Goal: Information Seeking & Learning: Find specific page/section

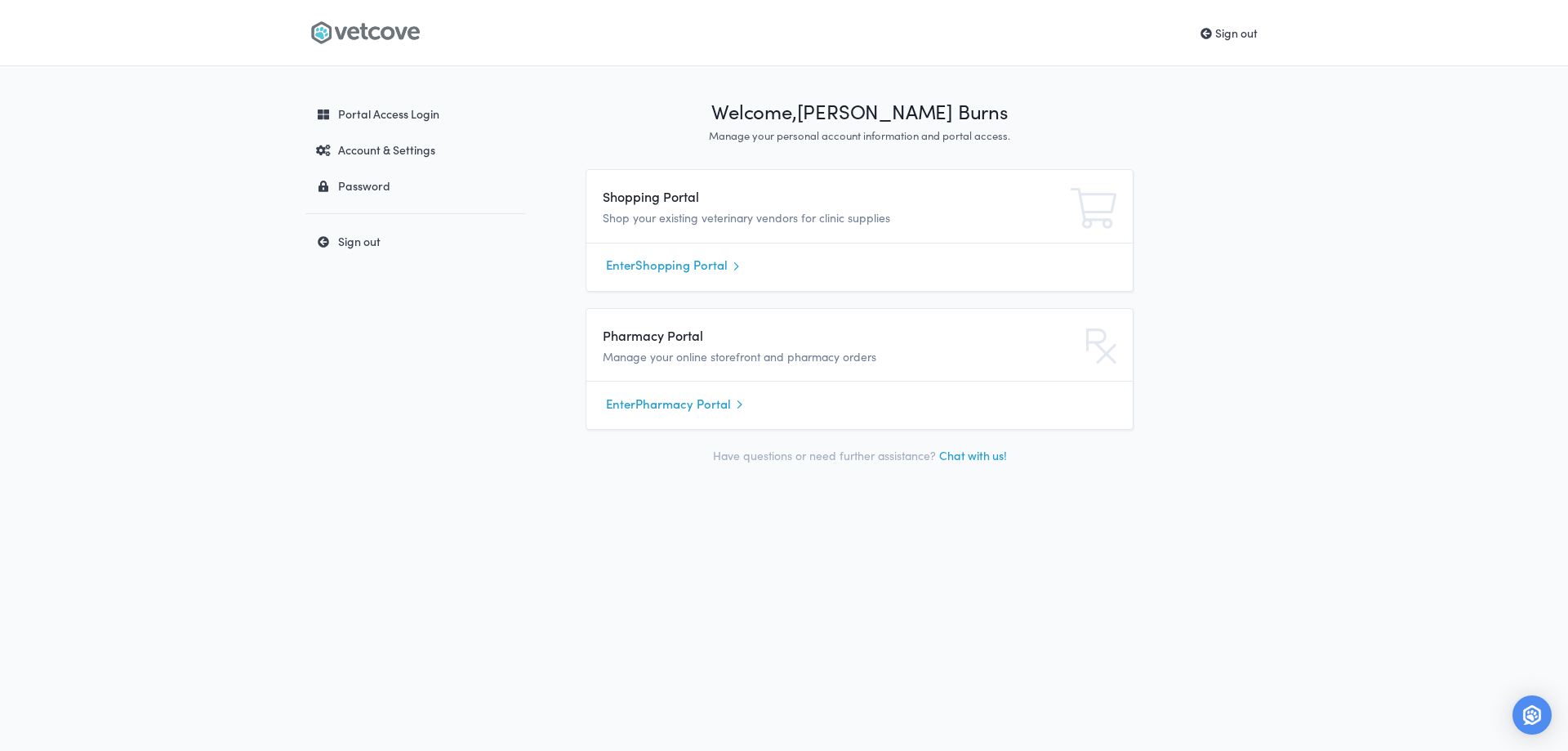
click at [694, 264] on link "Enter Shopping Portal" at bounding box center [859, 265] width 507 height 25
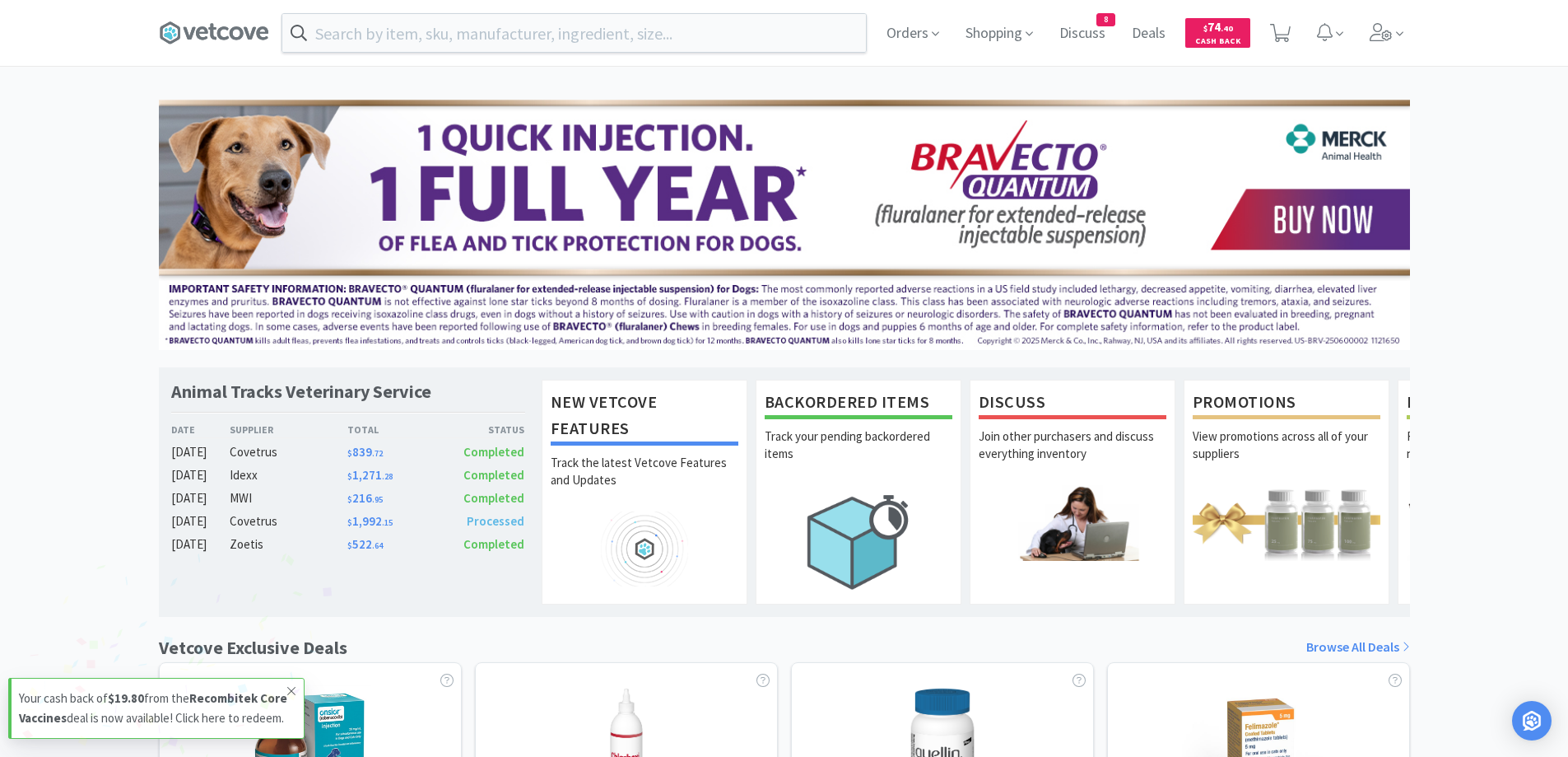
click at [286, 678] on span at bounding box center [291, 691] width 23 height 27
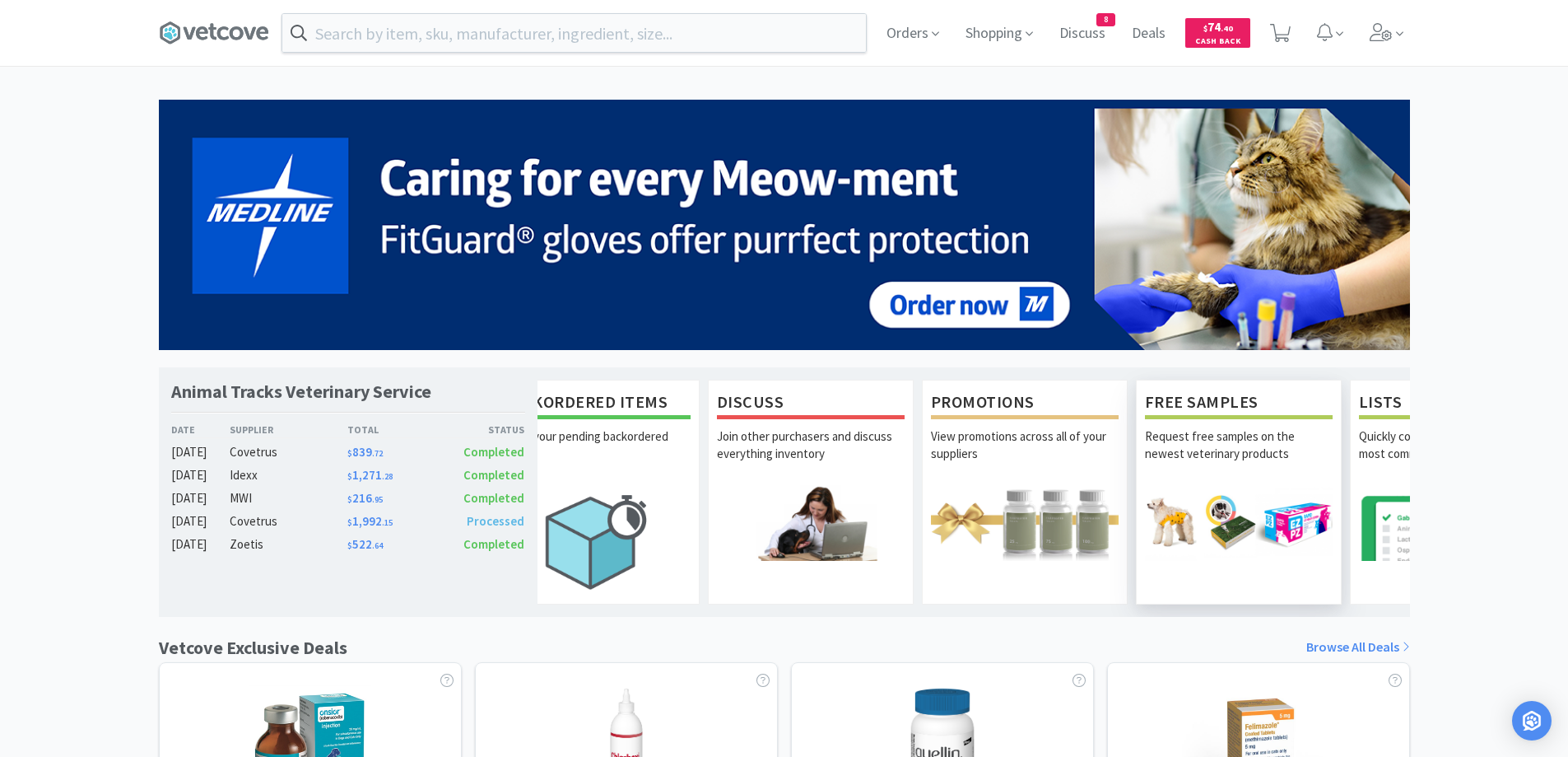
scroll to position [0, 263]
click at [1277, 500] on img at bounding box center [1237, 522] width 188 height 75
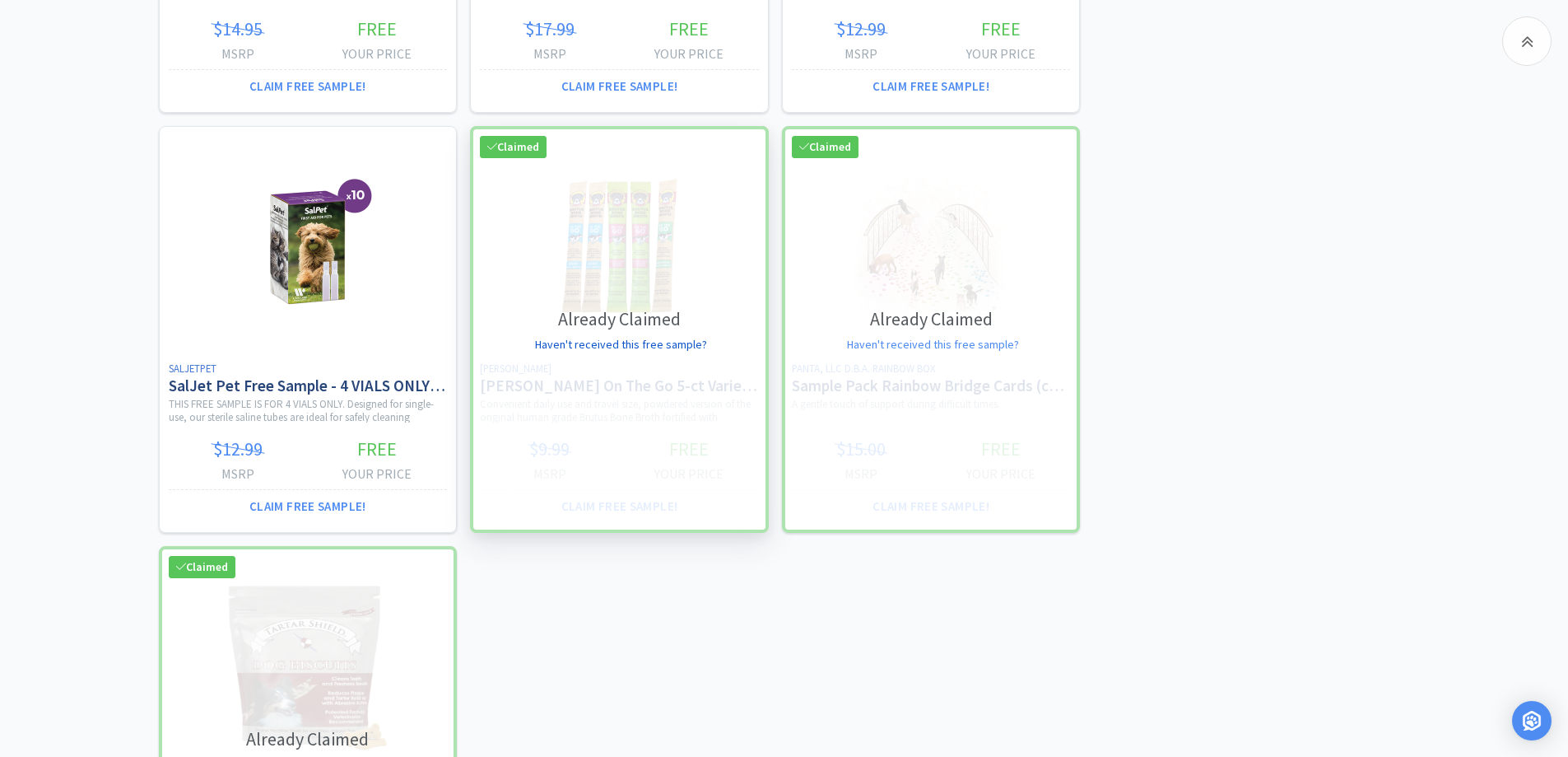
scroll to position [4831, 0]
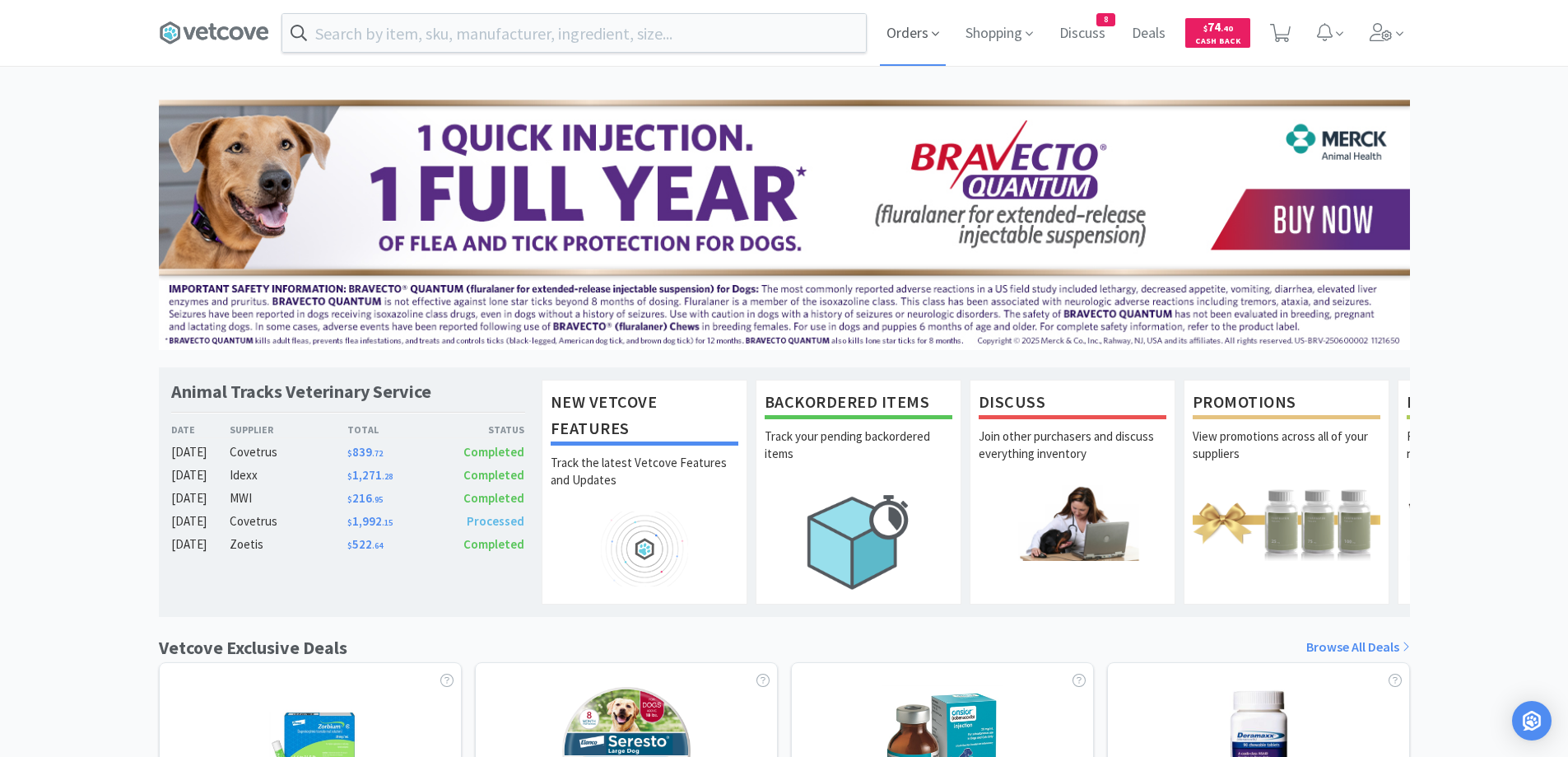
click at [938, 37] on icon at bounding box center [935, 34] width 8 height 15
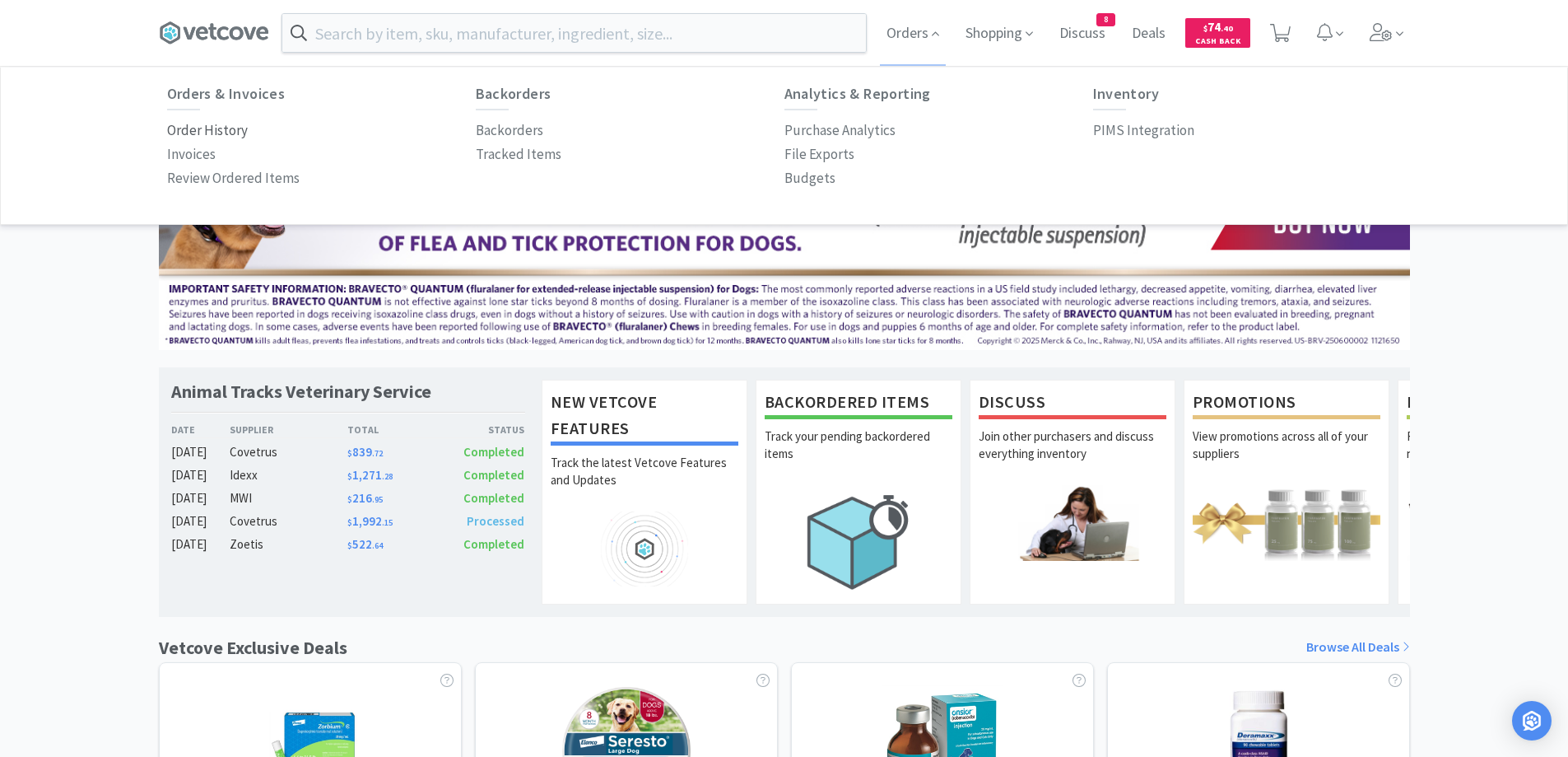
click at [219, 127] on p "Order History" at bounding box center [207, 131] width 81 height 22
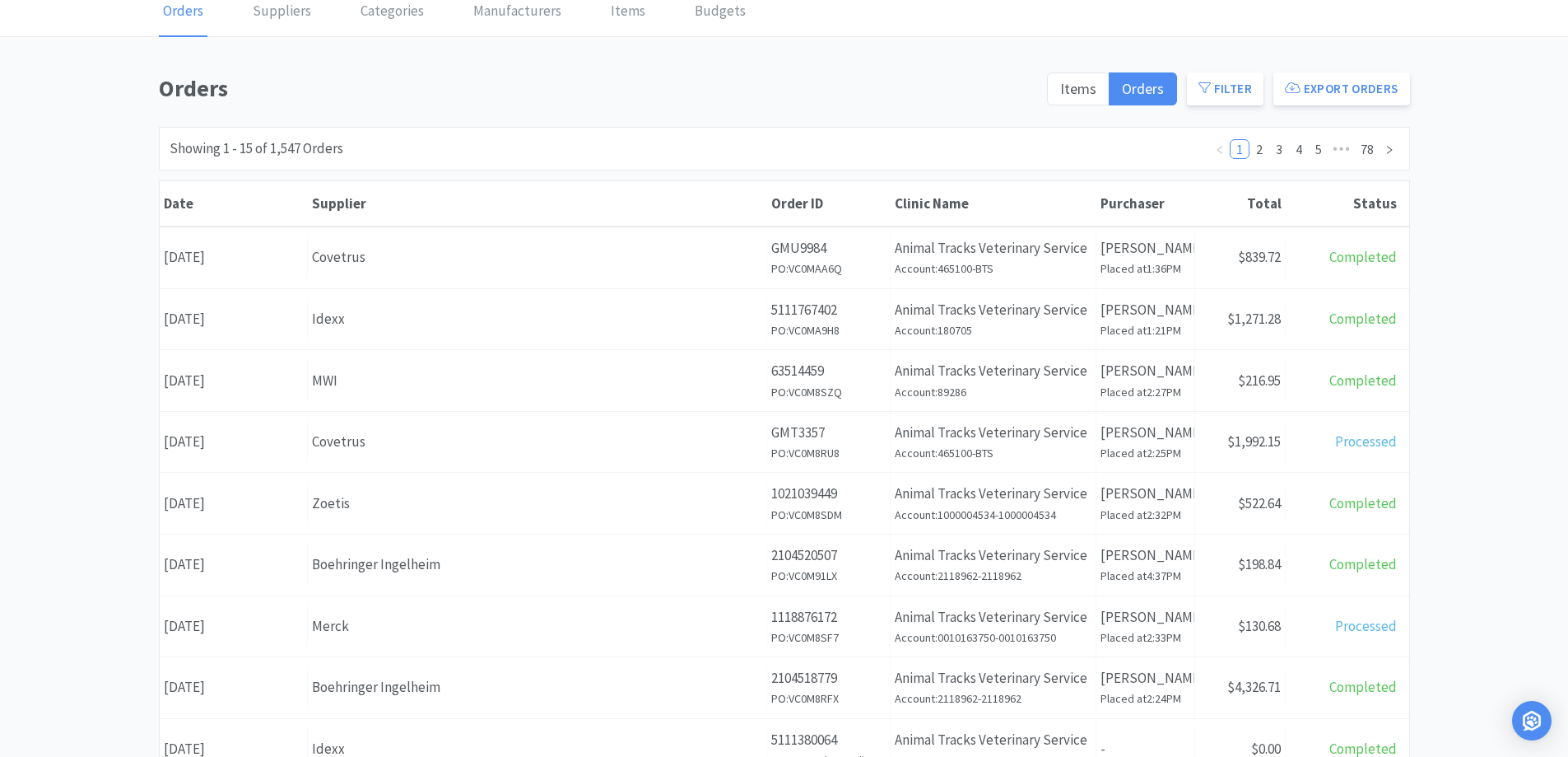
scroll to position [83, 0]
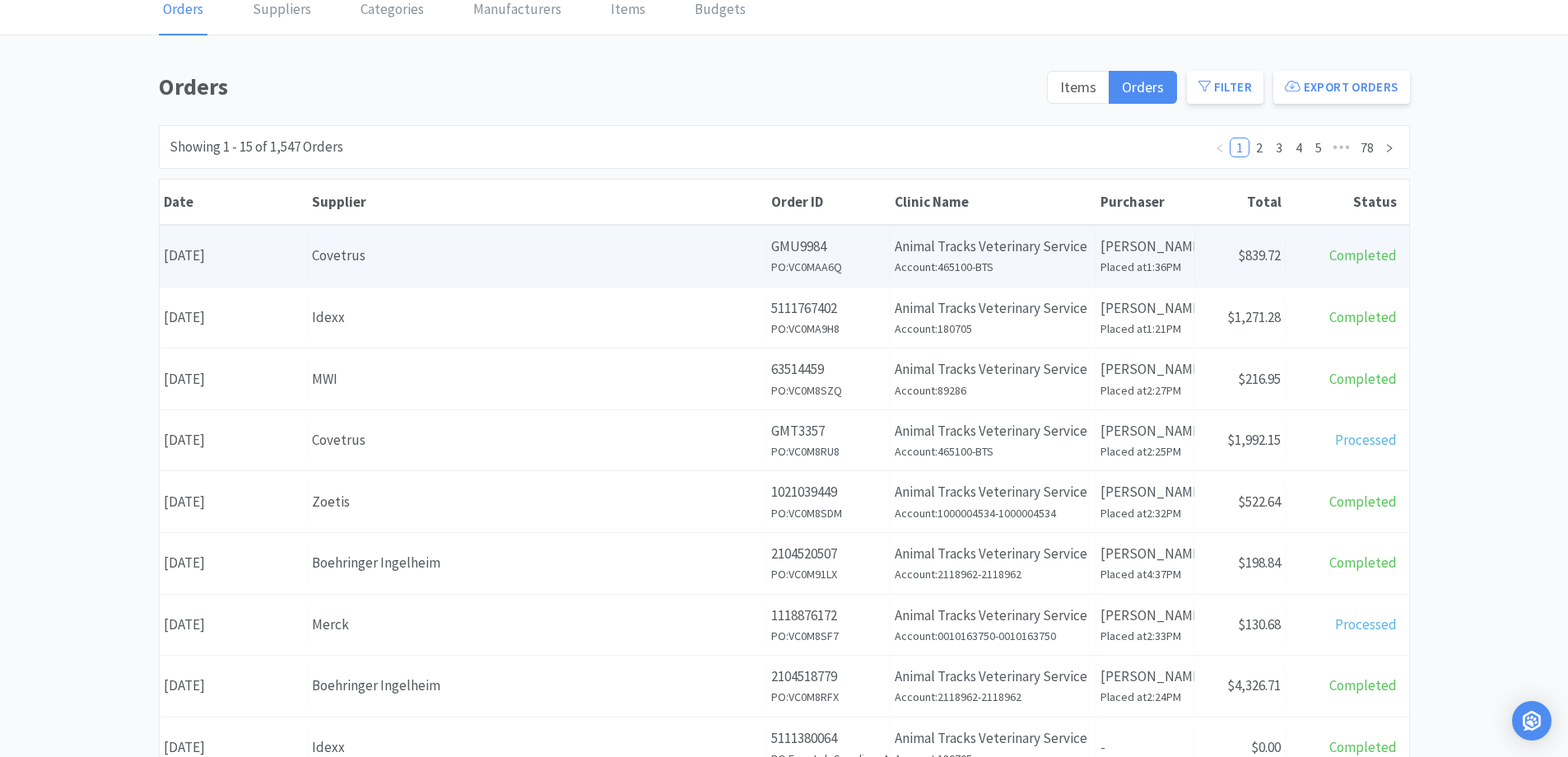
click at [260, 255] on div "Date [DATE]" at bounding box center [234, 255] width 148 height 42
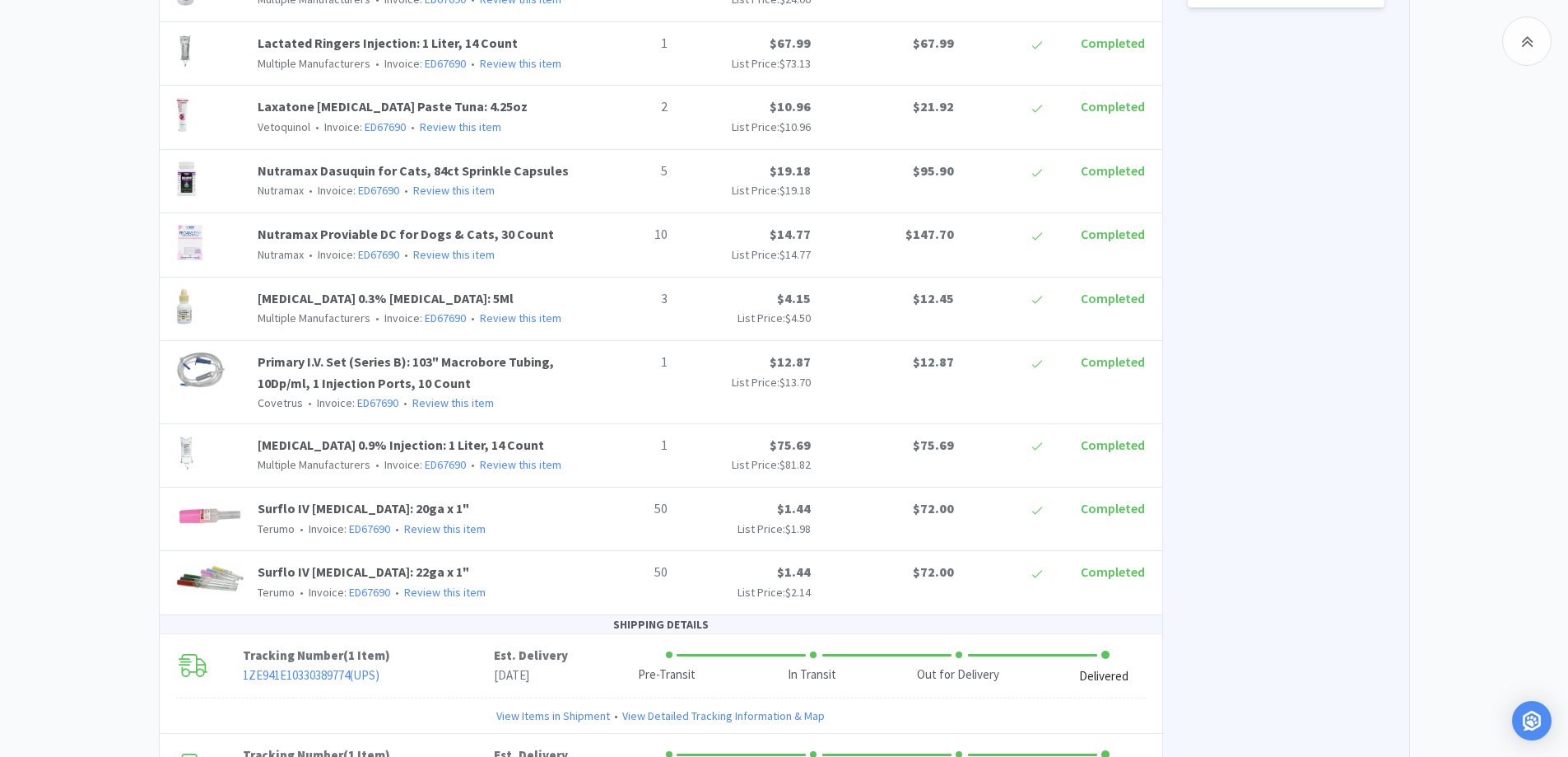
scroll to position [988, 0]
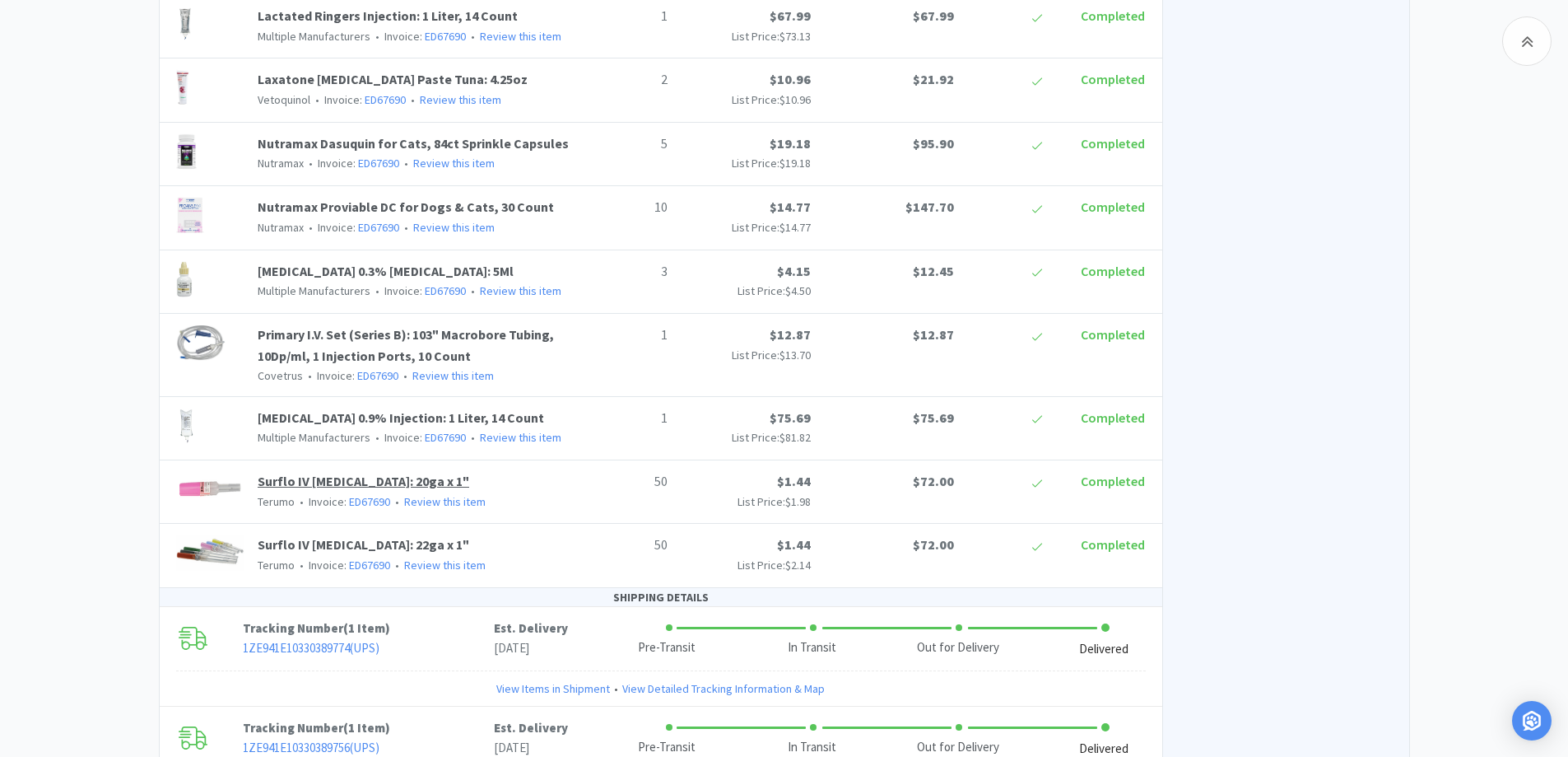
click at [351, 472] on link "Surflo IV [MEDICAL_DATA]: 20ga x 1"" at bounding box center [364, 480] width 212 height 16
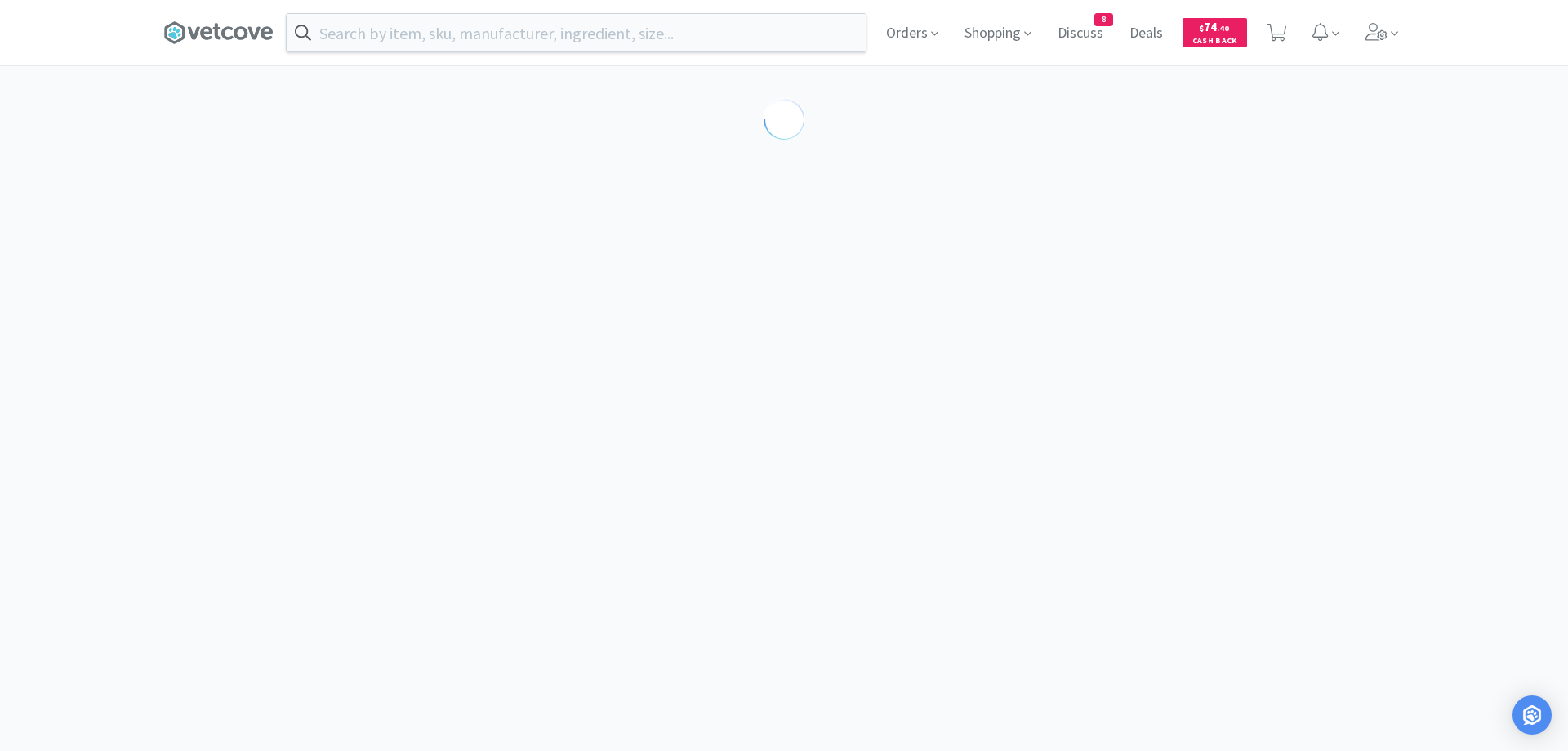
select select "115283"
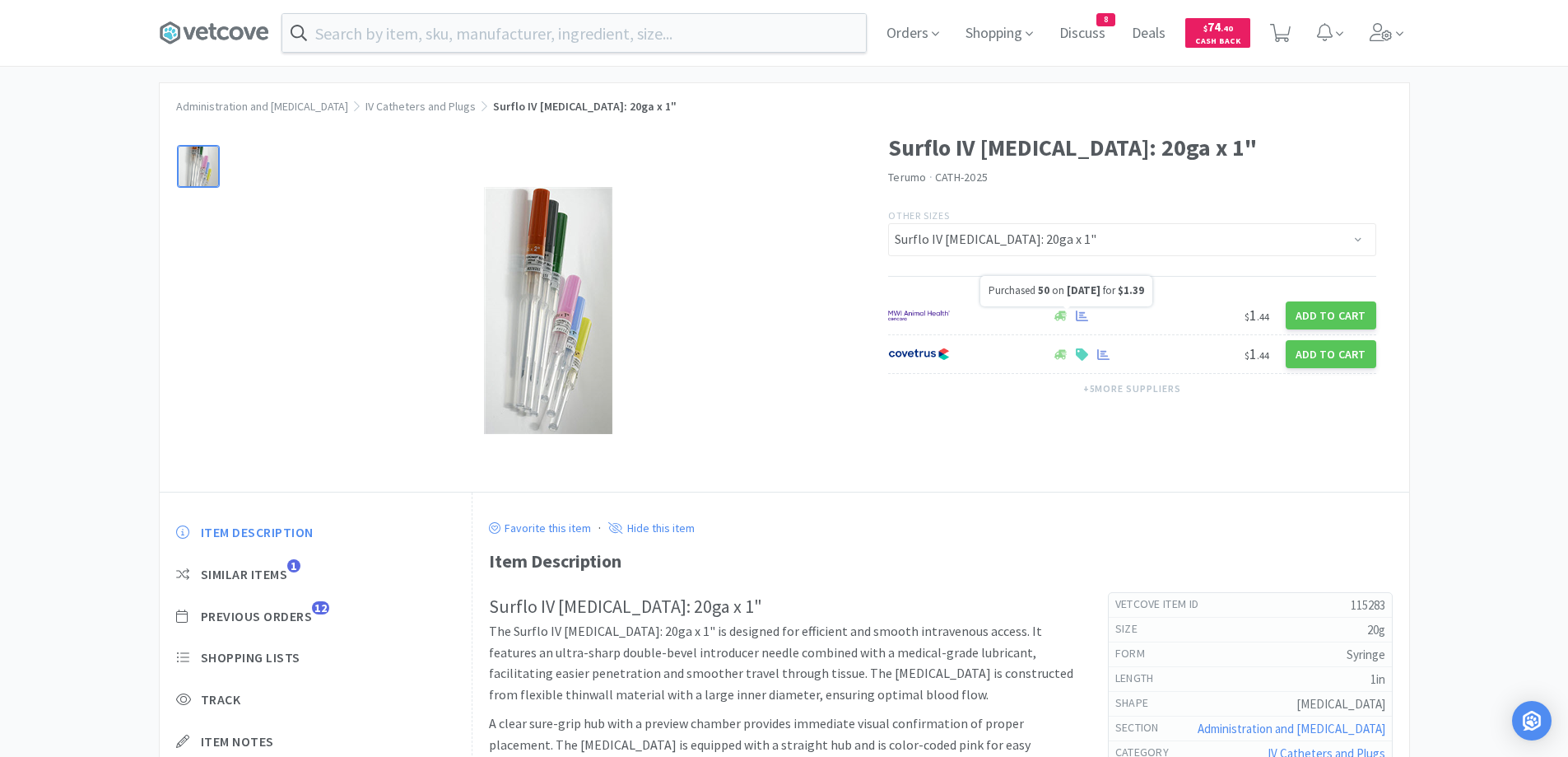
scroll to position [28, 0]
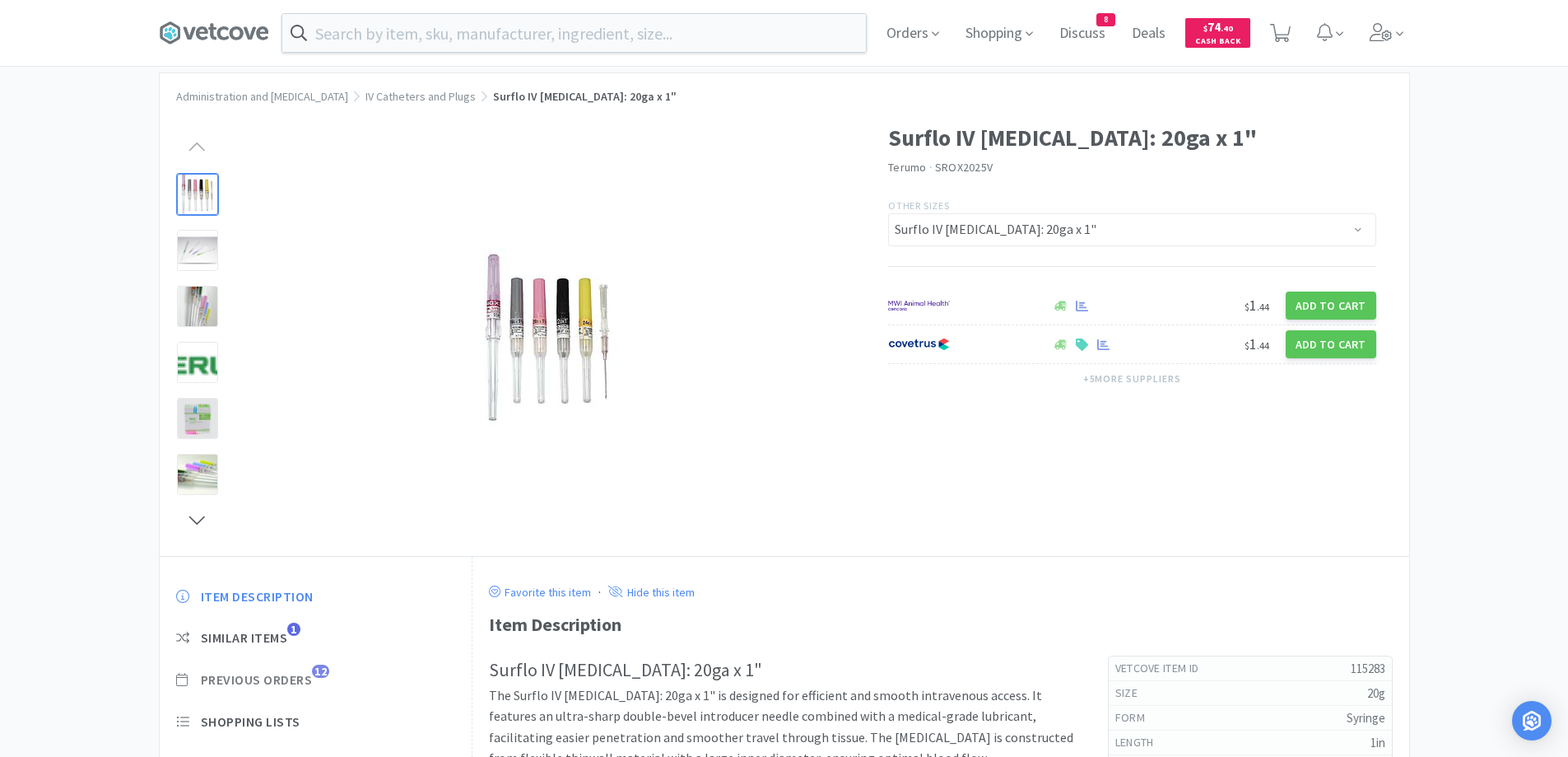
click at [297, 676] on span "Previous Orders" at bounding box center [257, 680] width 112 height 17
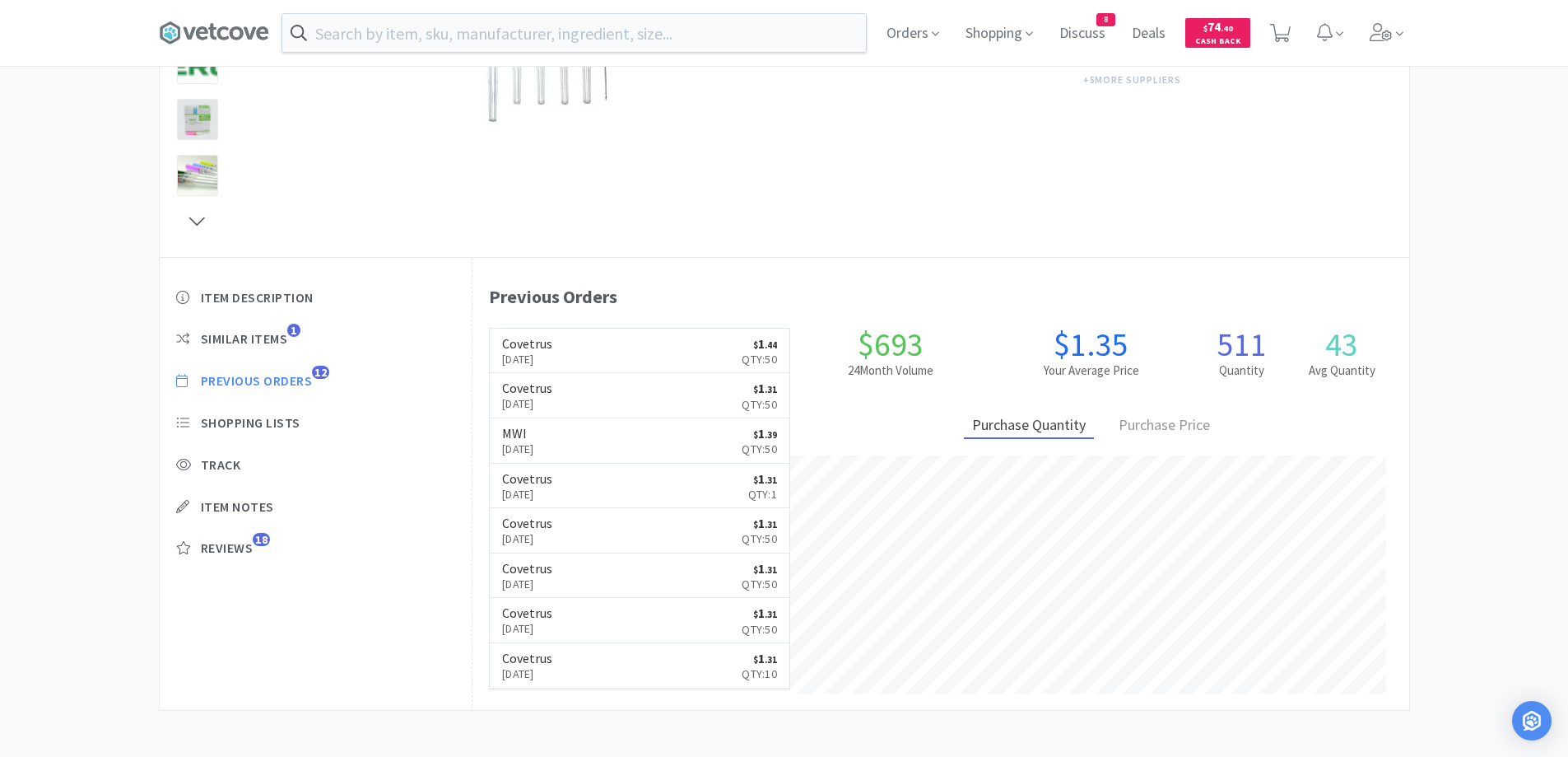
scroll to position [329, 0]
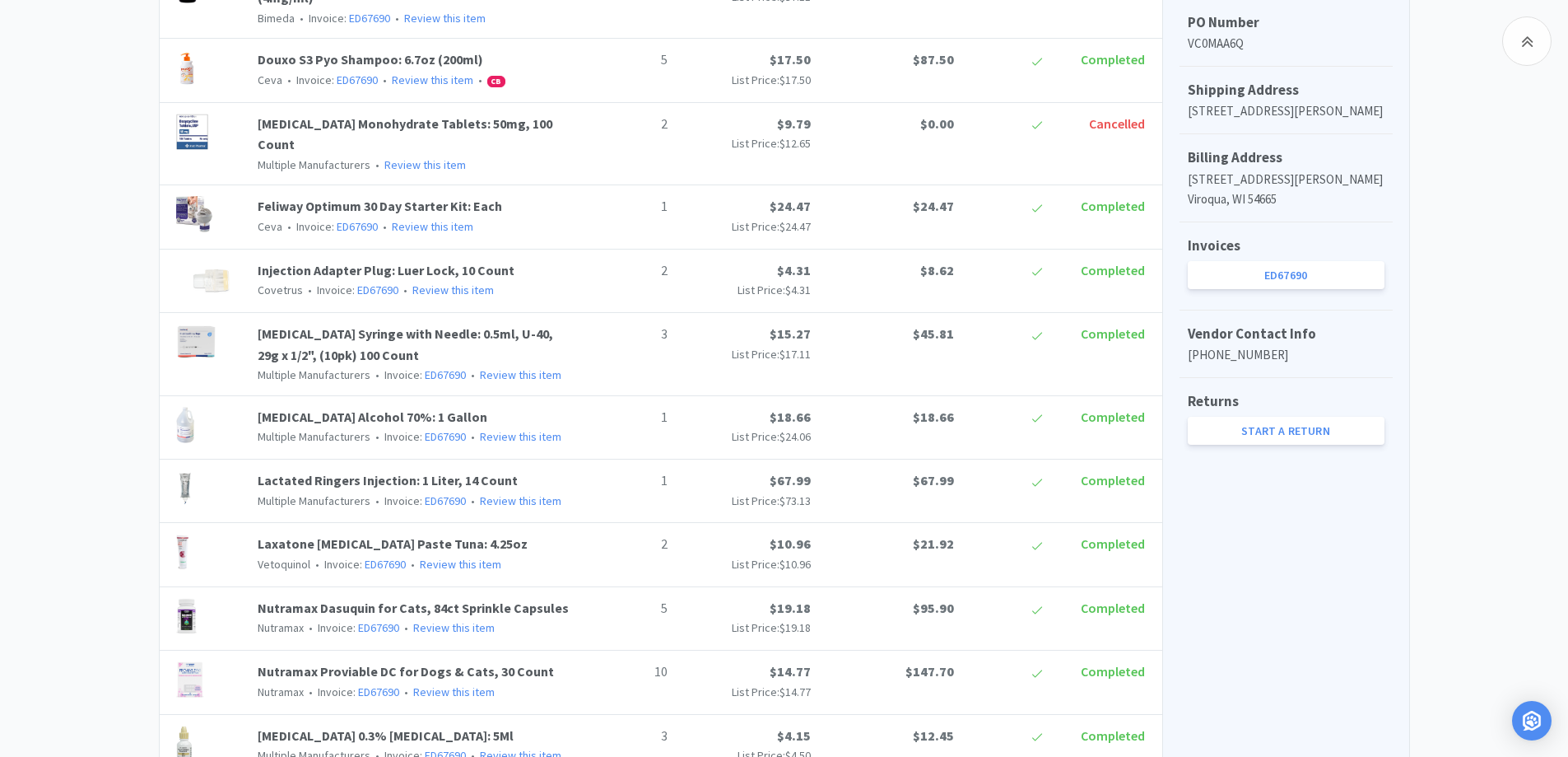
scroll to position [521, 0]
click at [468, 665] on link "Nutramax Proviable DC for Dogs & Cats, 30 Count" at bounding box center [406, 673] width 297 height 16
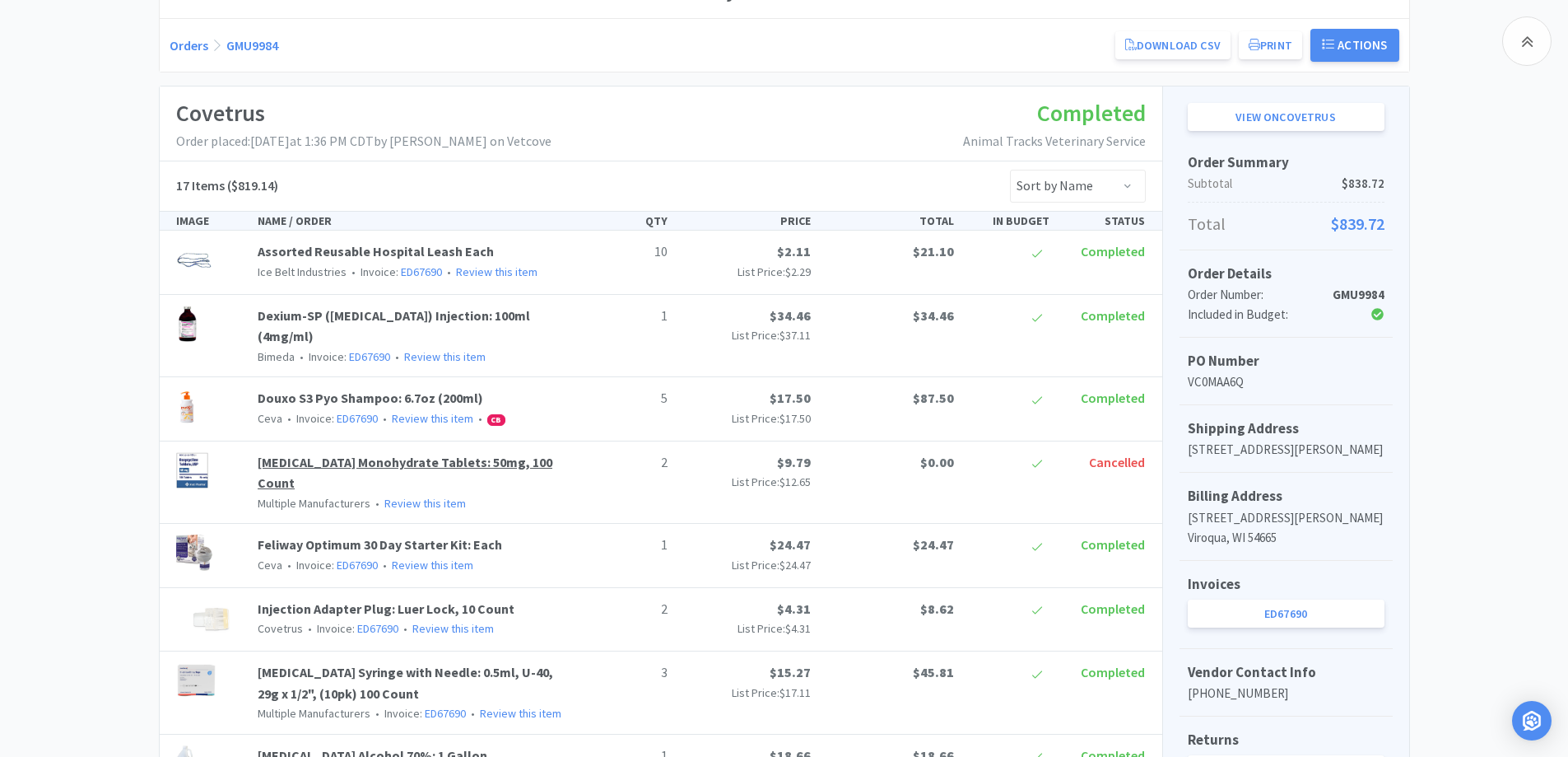
scroll to position [164, 0]
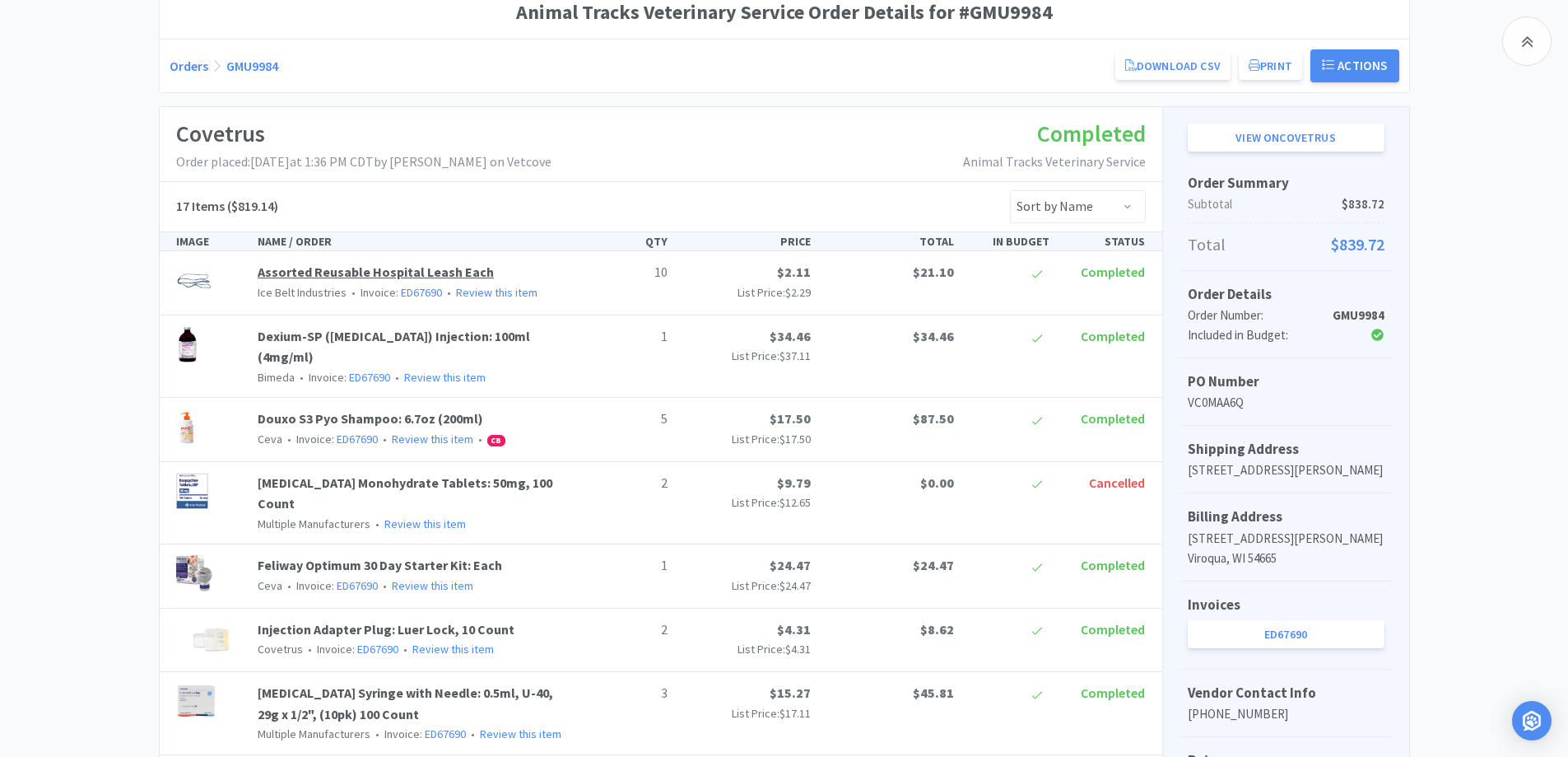
click at [428, 269] on link "Assorted Reusable Hospital Leash Each" at bounding box center [376, 271] width 237 height 16
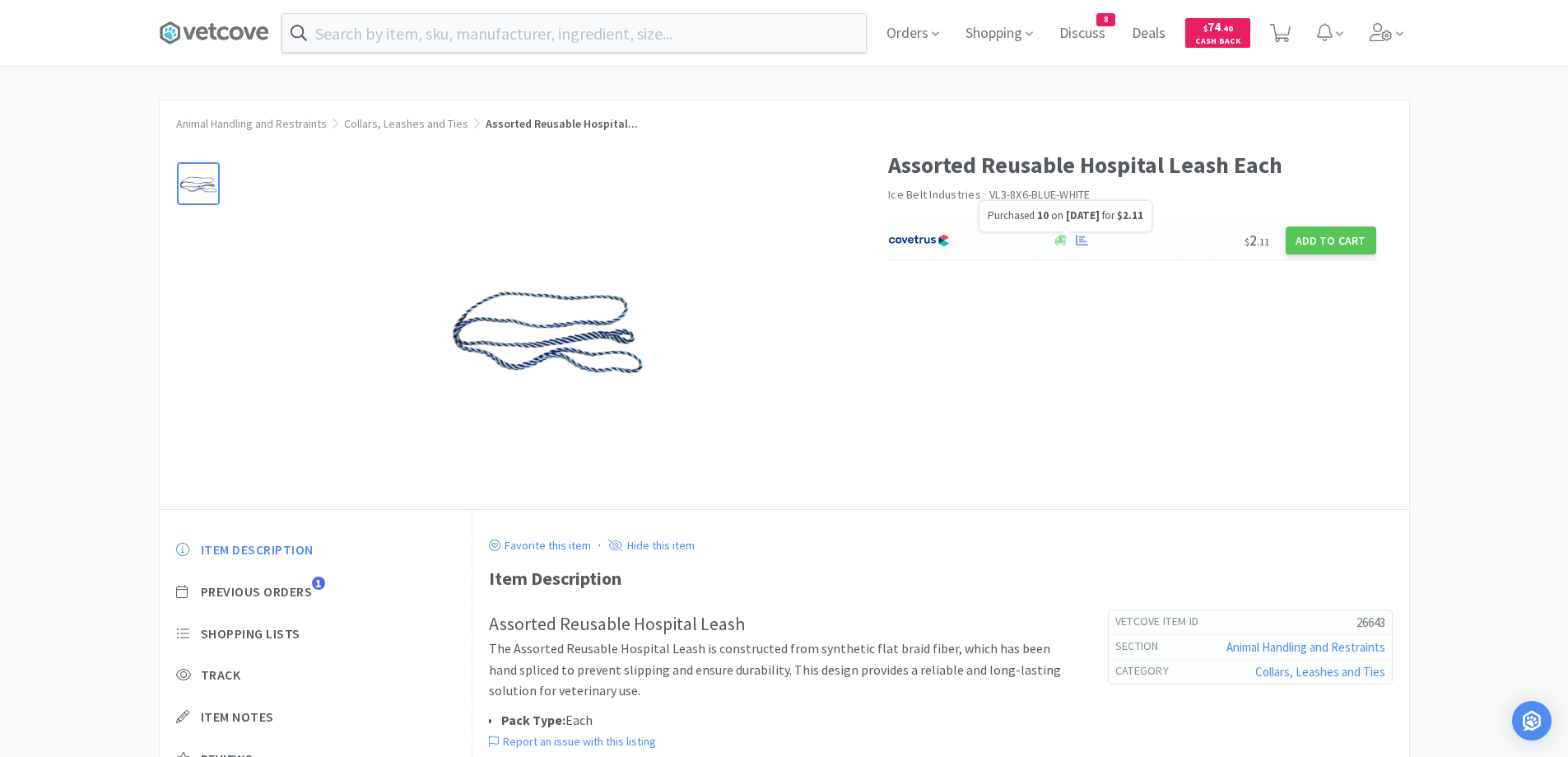
click at [1085, 240] on icon at bounding box center [1082, 240] width 12 height 12
select select "1"
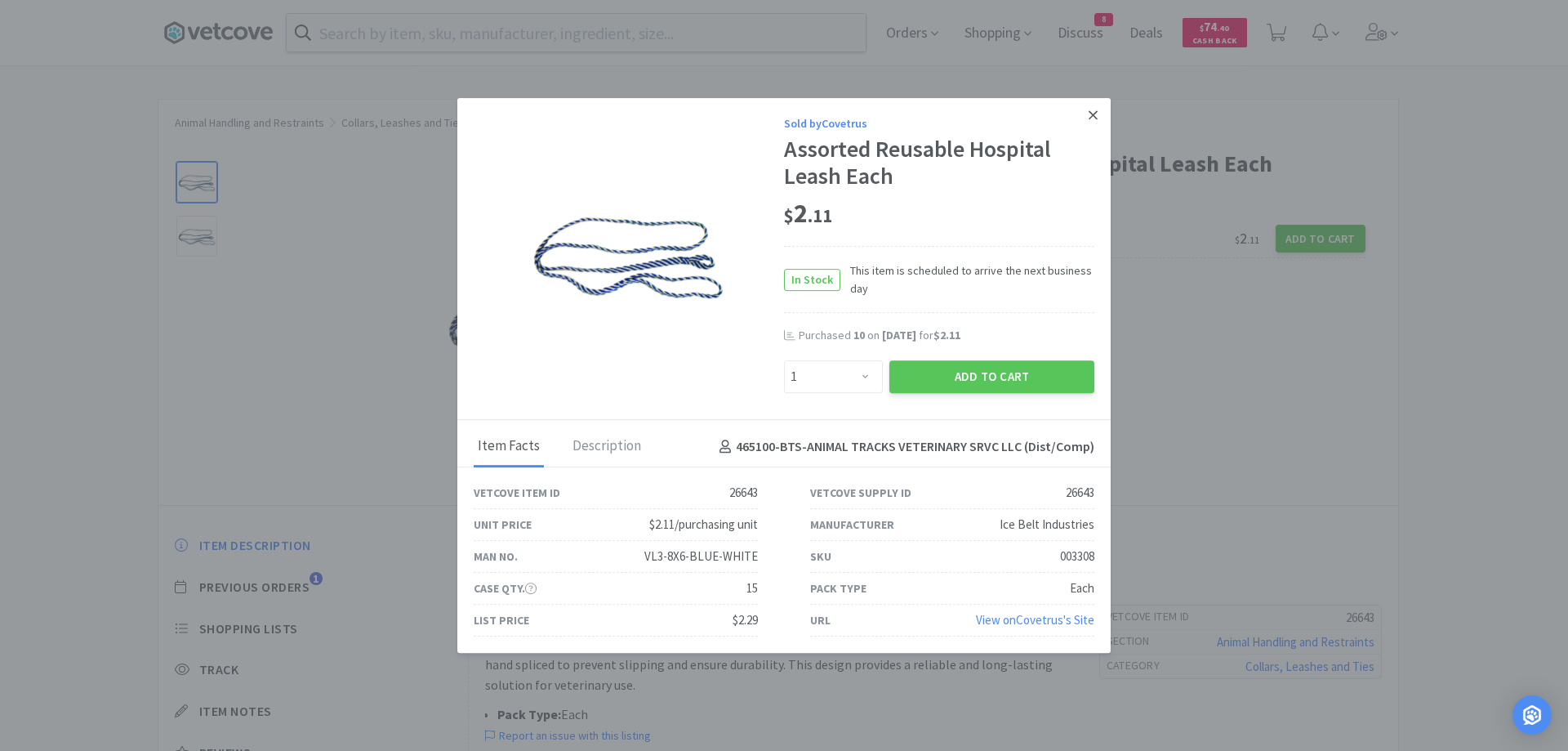
click at [1089, 117] on icon at bounding box center [1093, 114] width 9 height 15
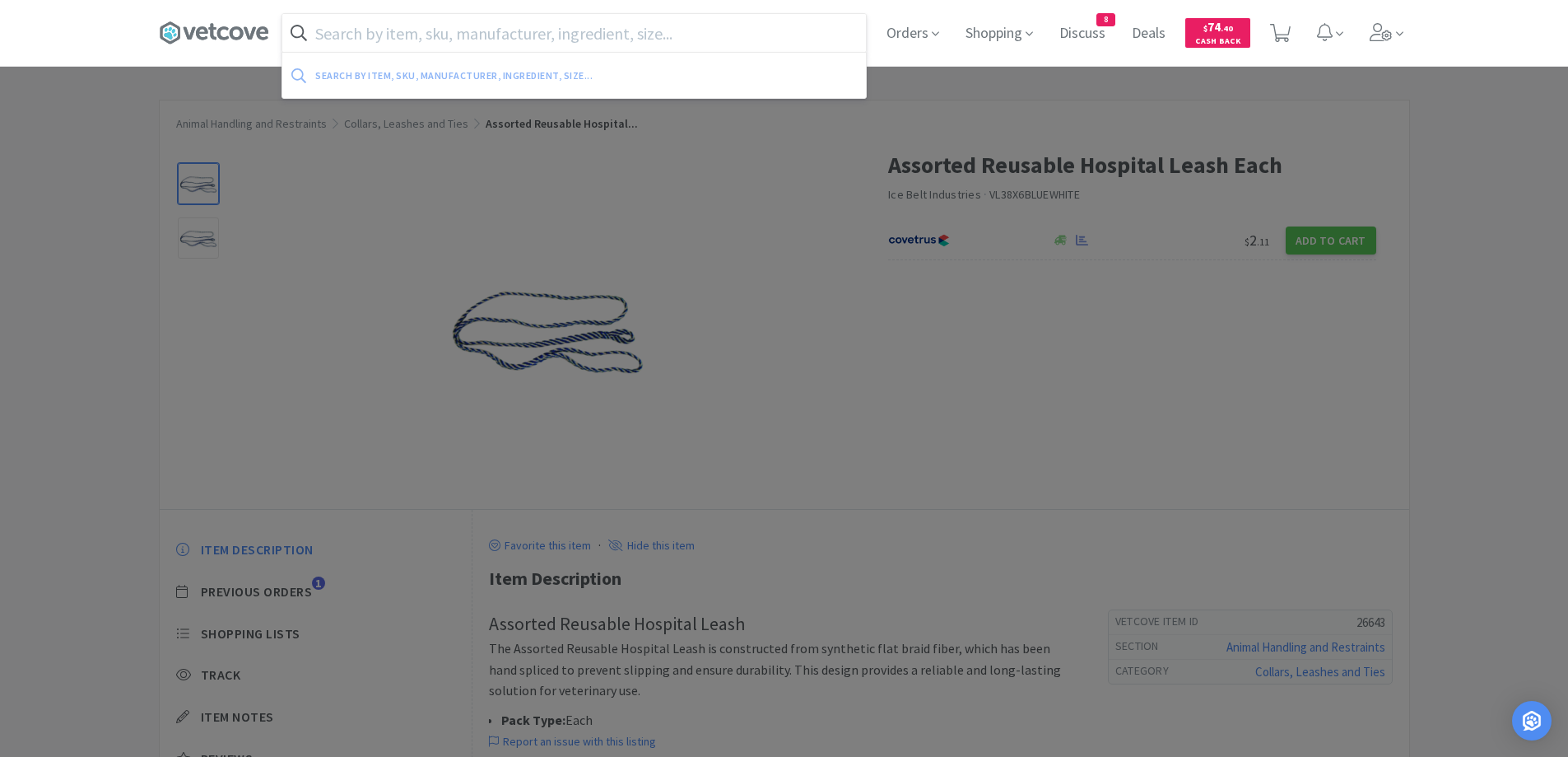
click at [389, 32] on input "text" at bounding box center [574, 33] width 584 height 38
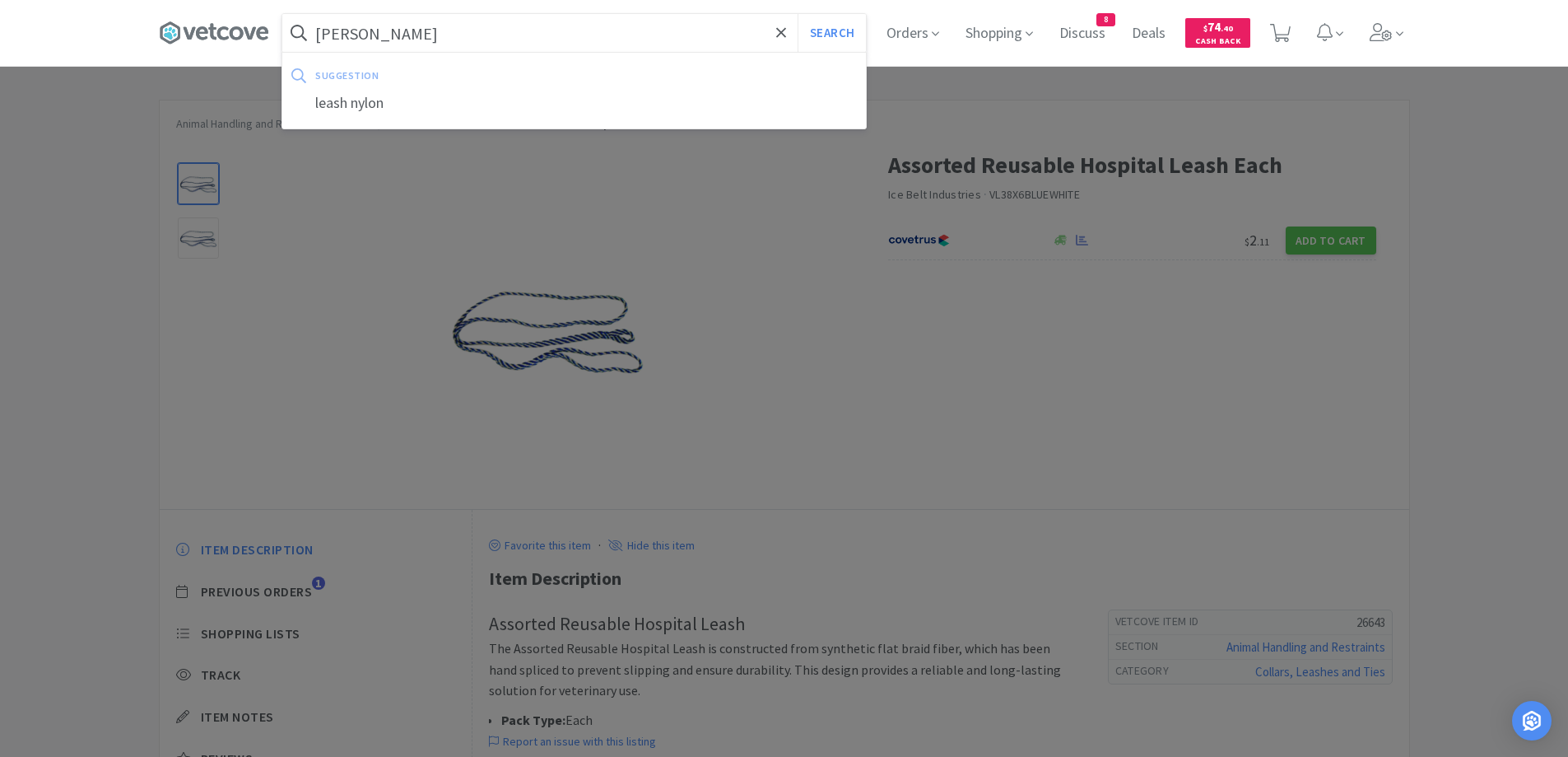
type input "[PERSON_NAME]"
click at [797, 14] on button "Search" at bounding box center [831, 33] width 68 height 38
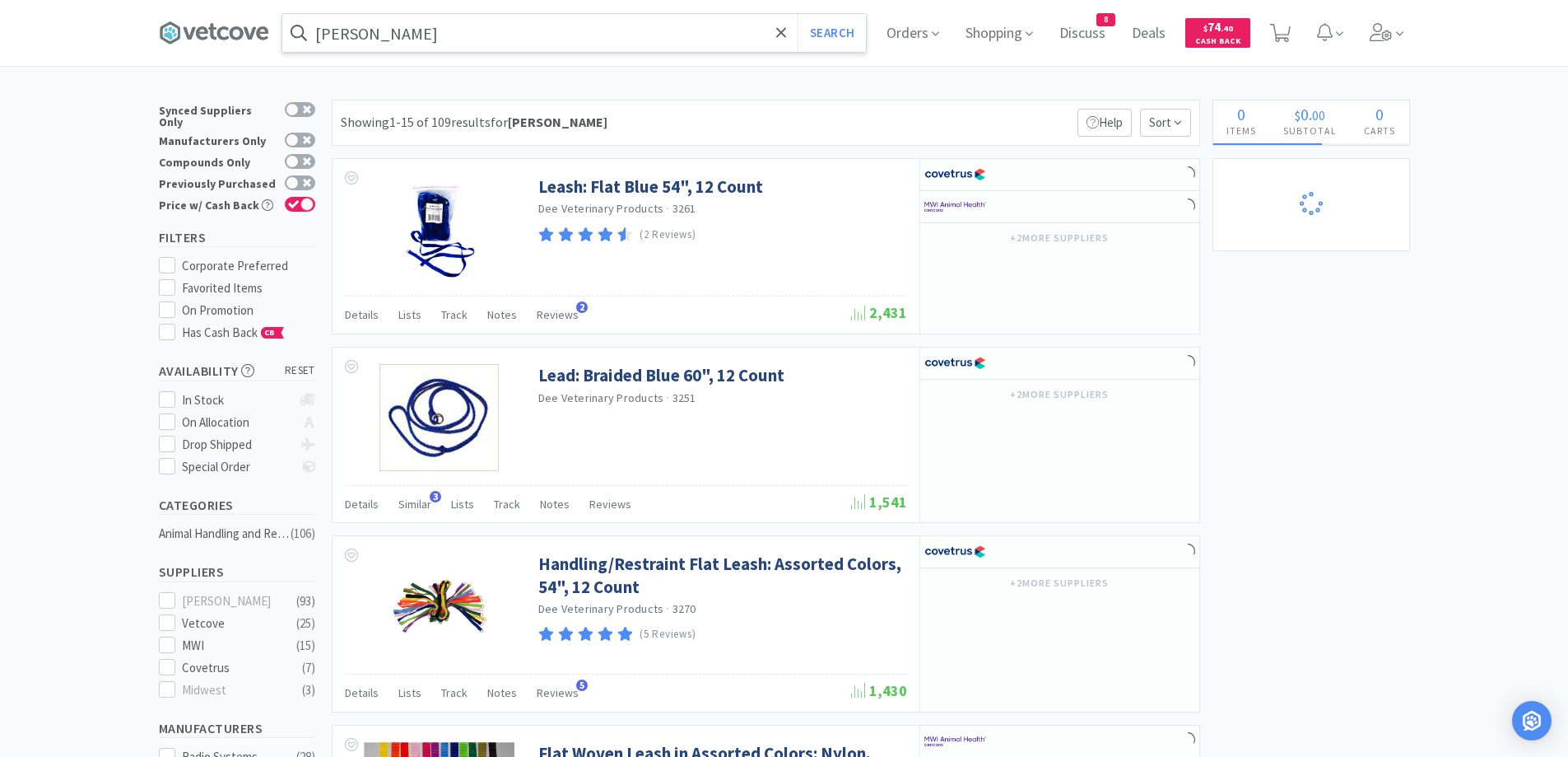
select select "20"
select select "10"
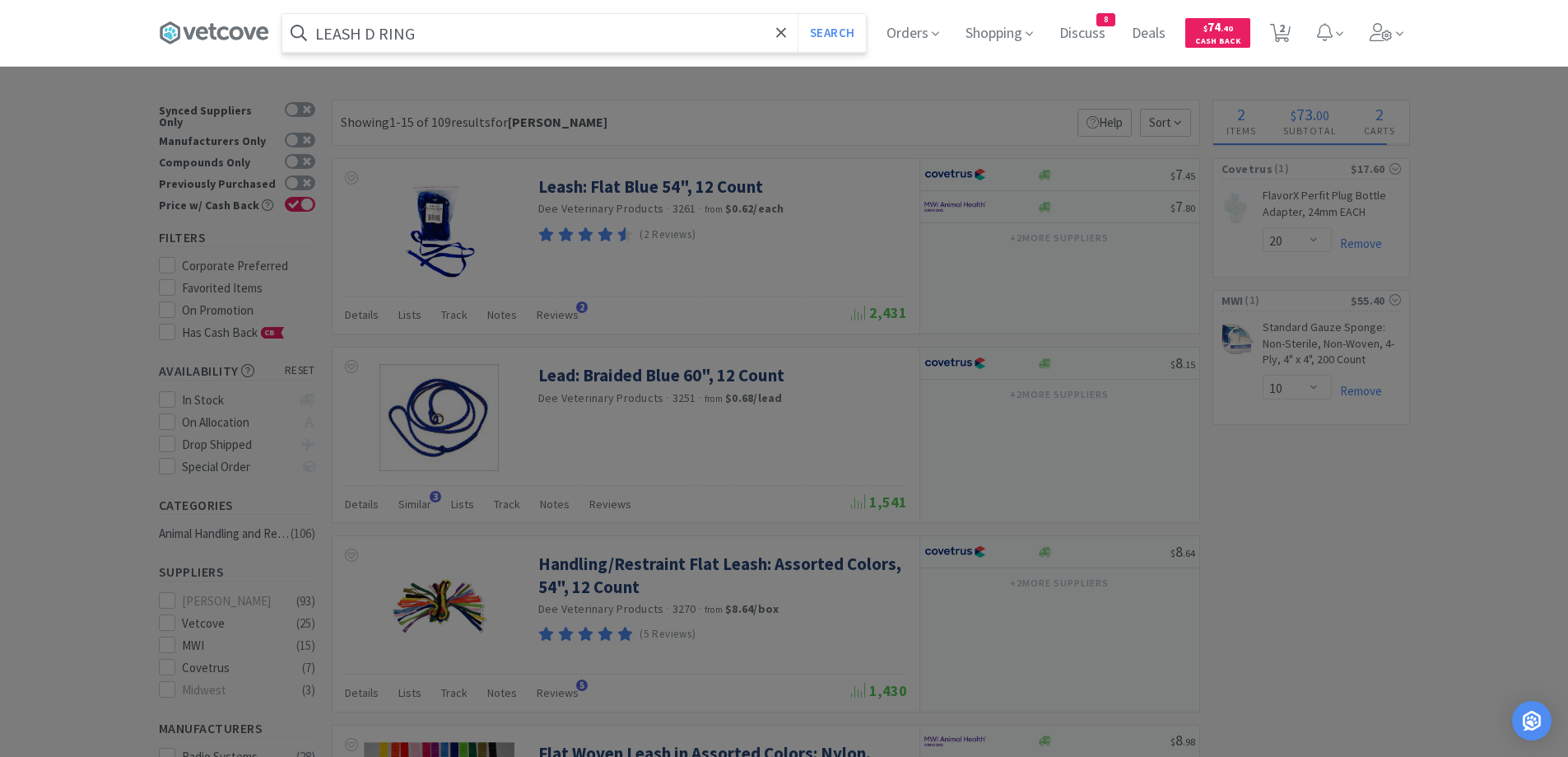
click at [797, 14] on button "Search" at bounding box center [831, 33] width 68 height 38
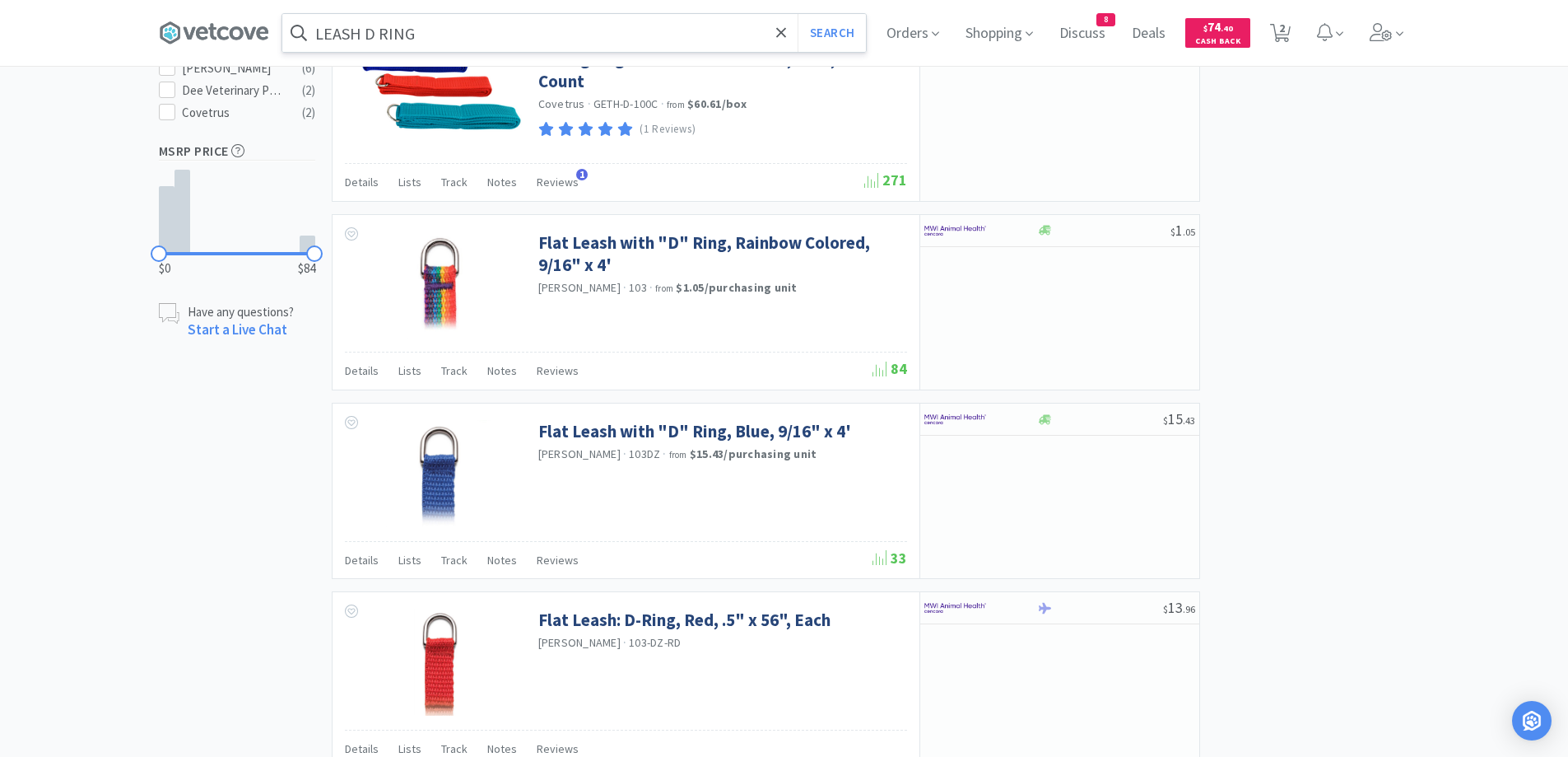
scroll to position [685, 0]
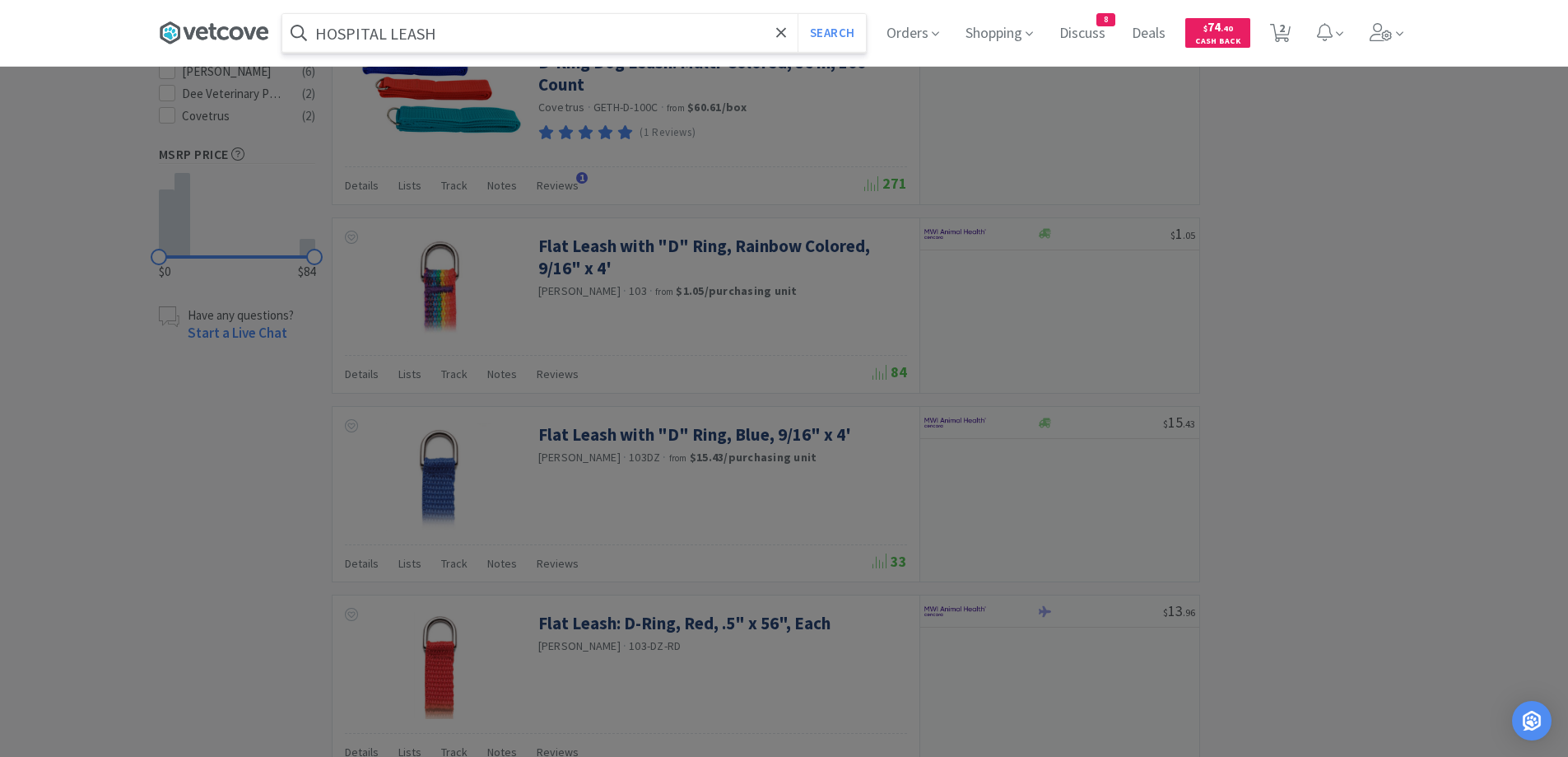
type input "HOSPITAL LEASH"
click at [797, 14] on button "Search" at bounding box center [831, 33] width 68 height 38
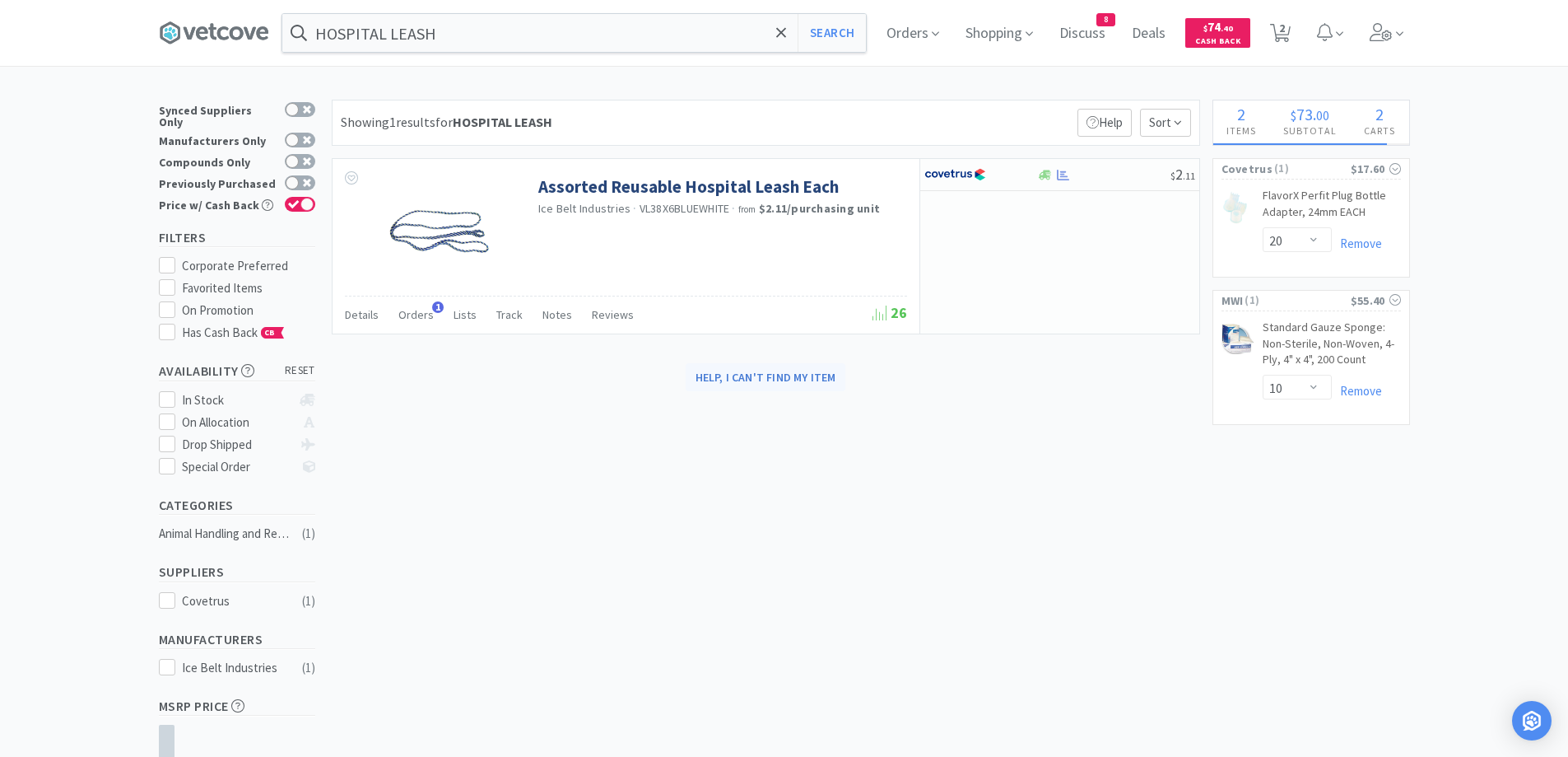
click at [761, 363] on button "Help, I can't find my item" at bounding box center [766, 377] width 161 height 28
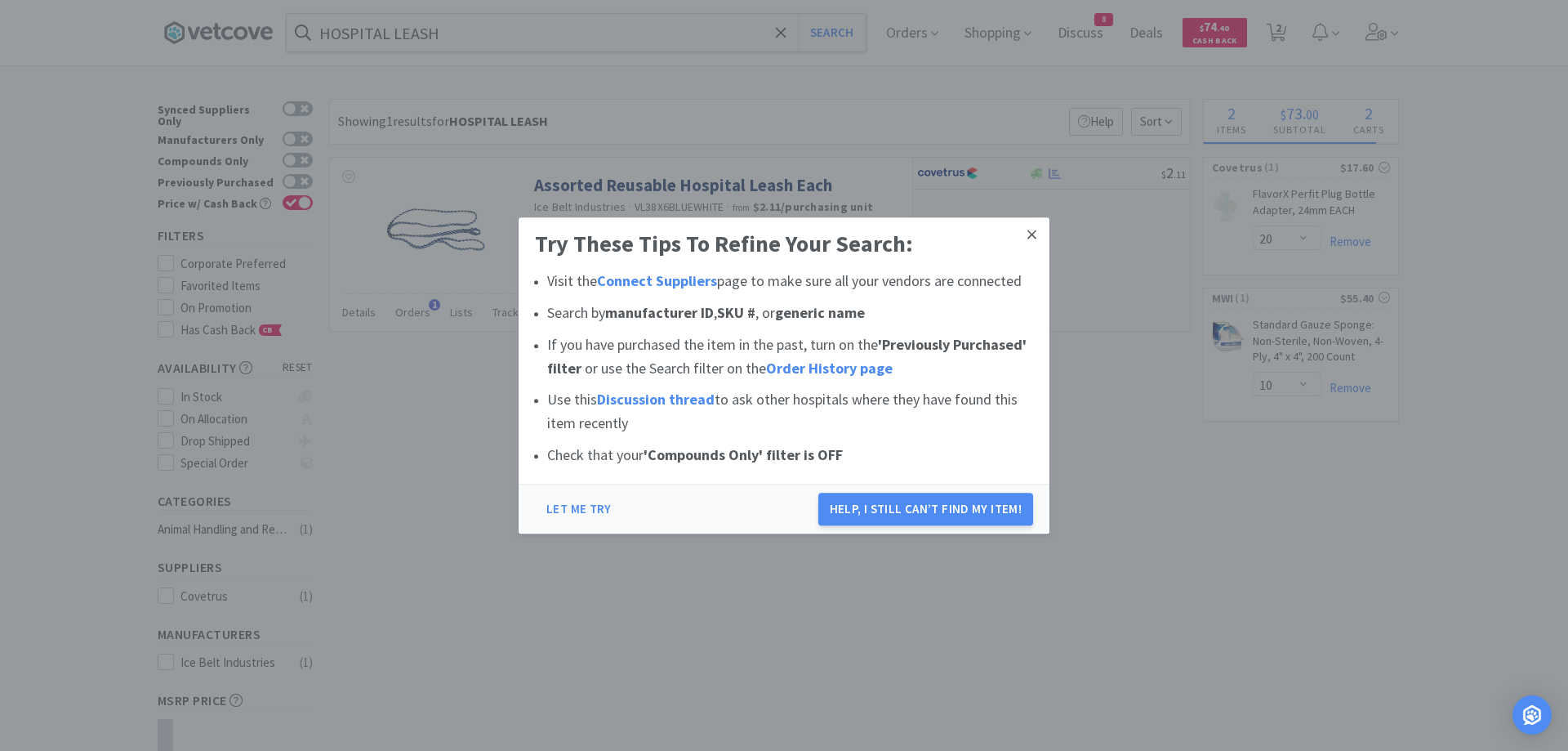
click at [1023, 223] on link at bounding box center [1032, 235] width 29 height 35
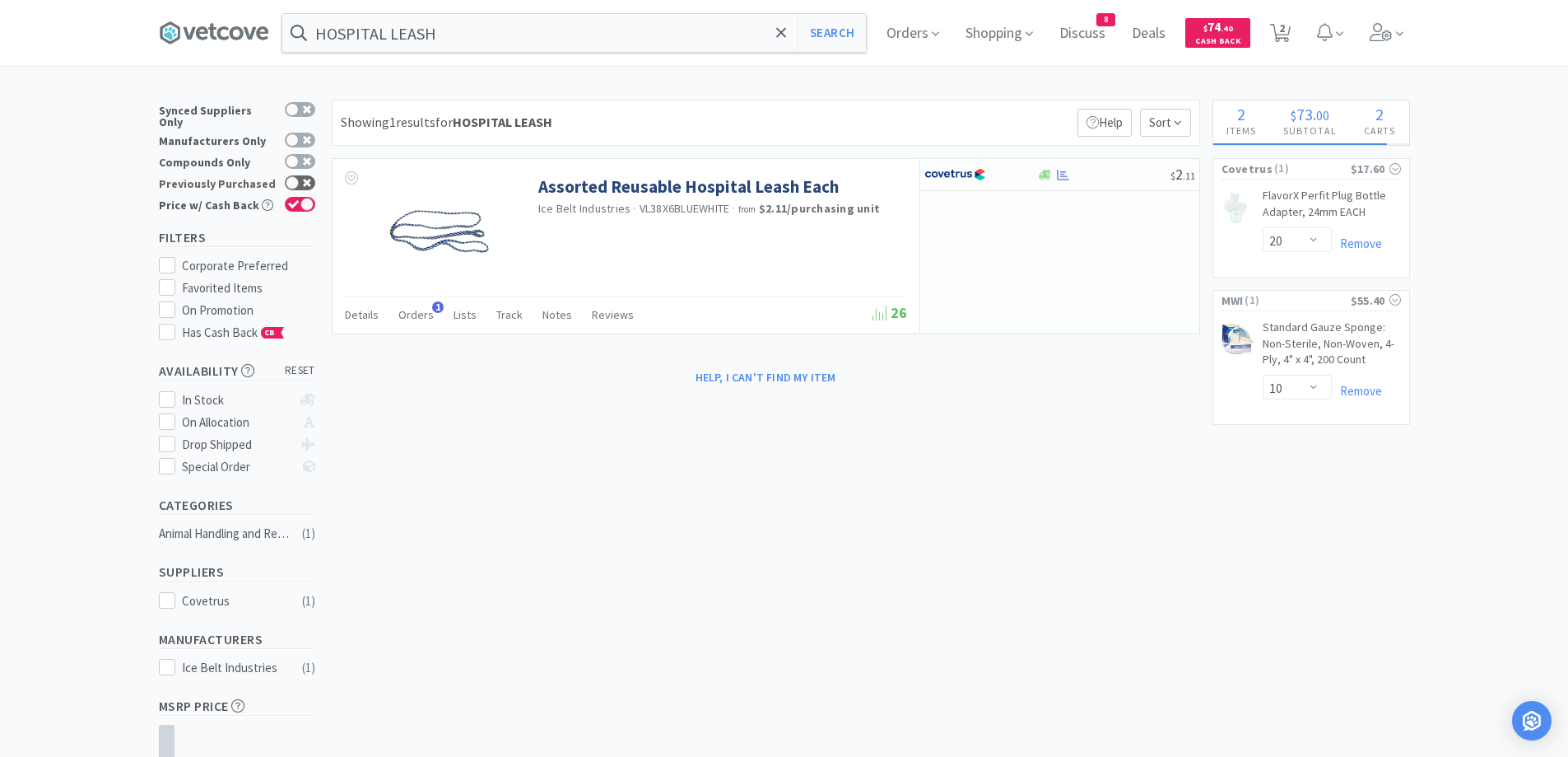
click at [296, 177] on div at bounding box center [292, 182] width 13 height 13
checkbox input "true"
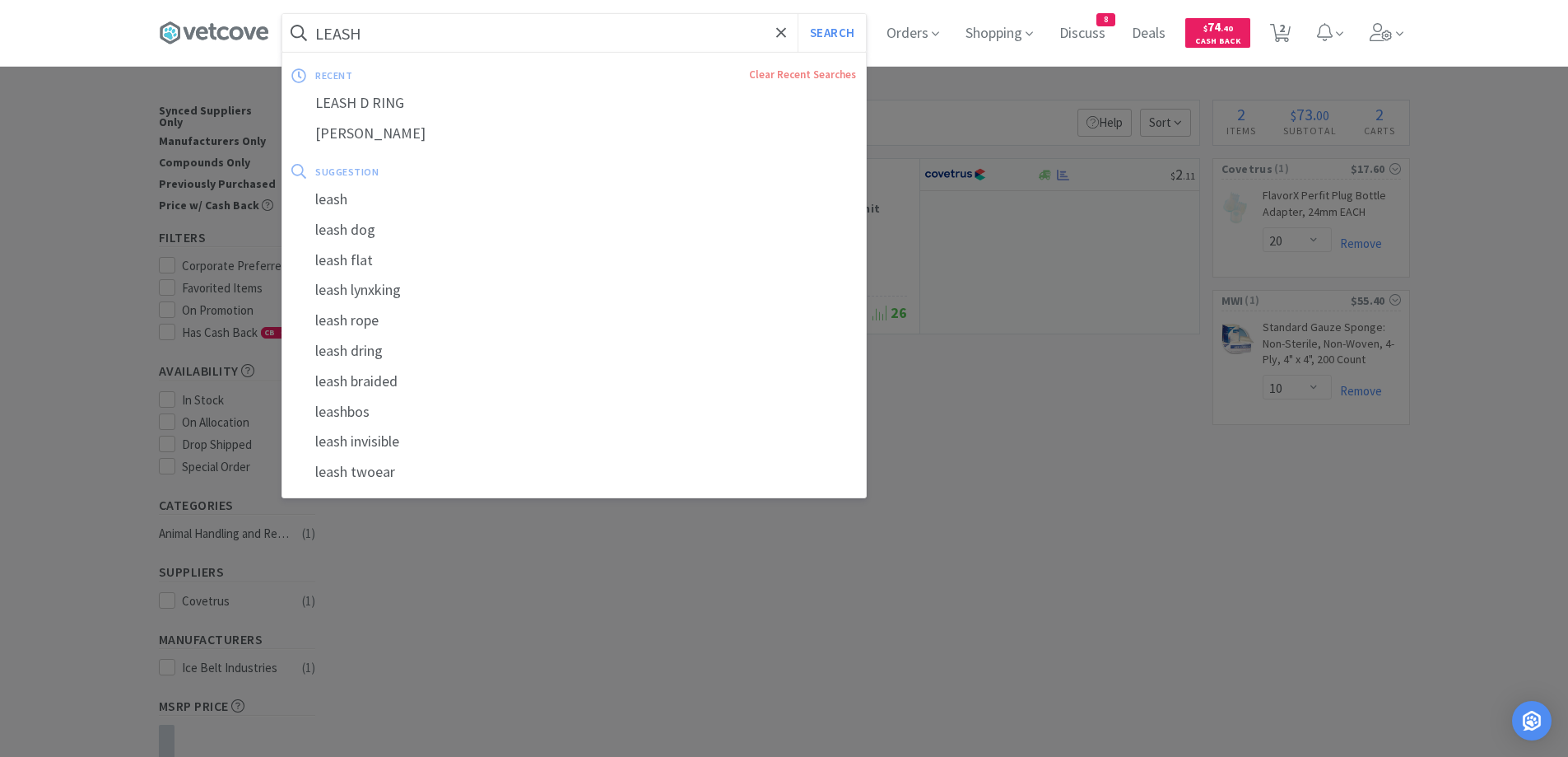
type input "LEASH"
click at [797, 14] on button "Search" at bounding box center [831, 33] width 68 height 38
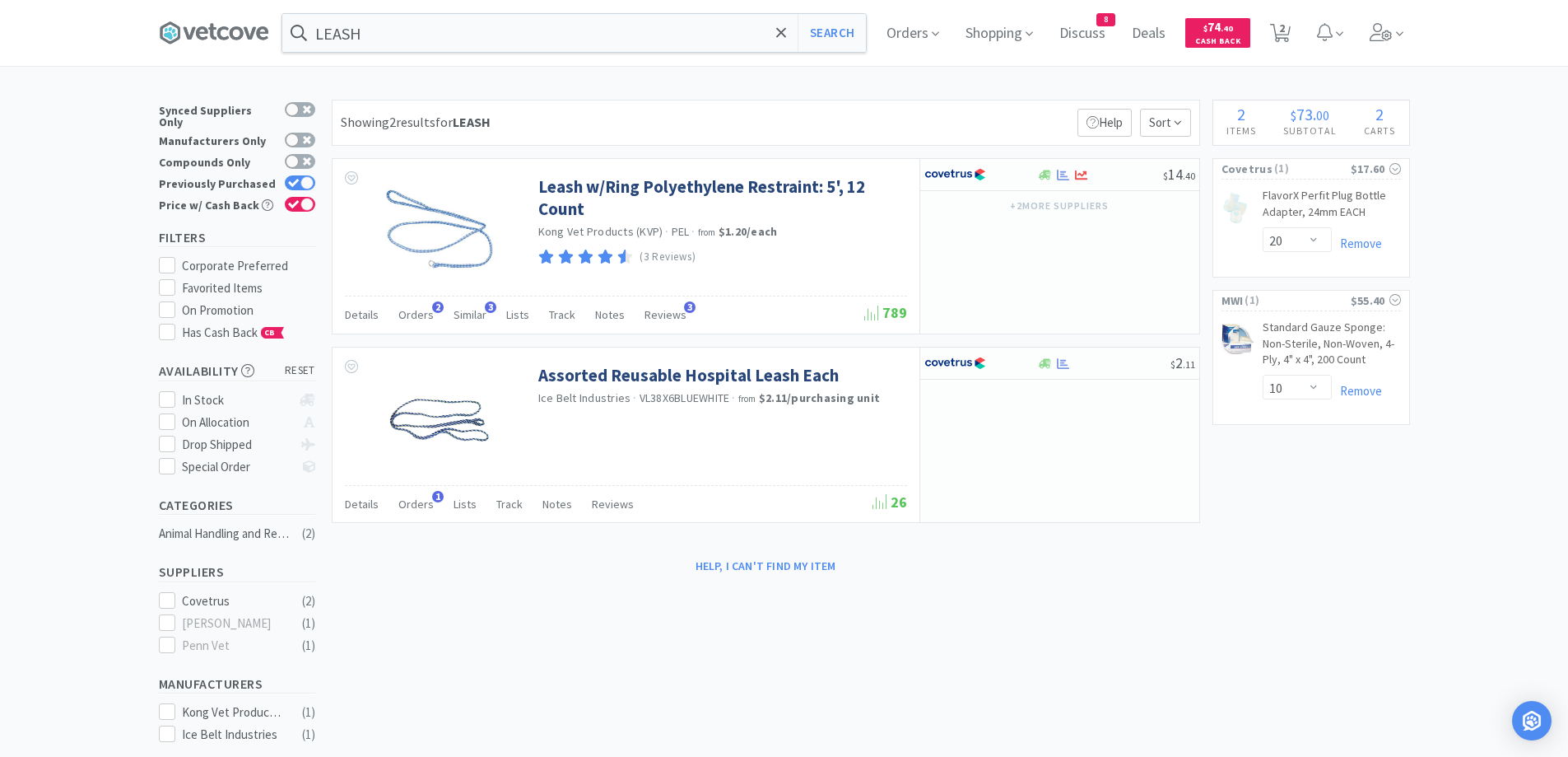
select select "1"
select select "20"
select select "1"
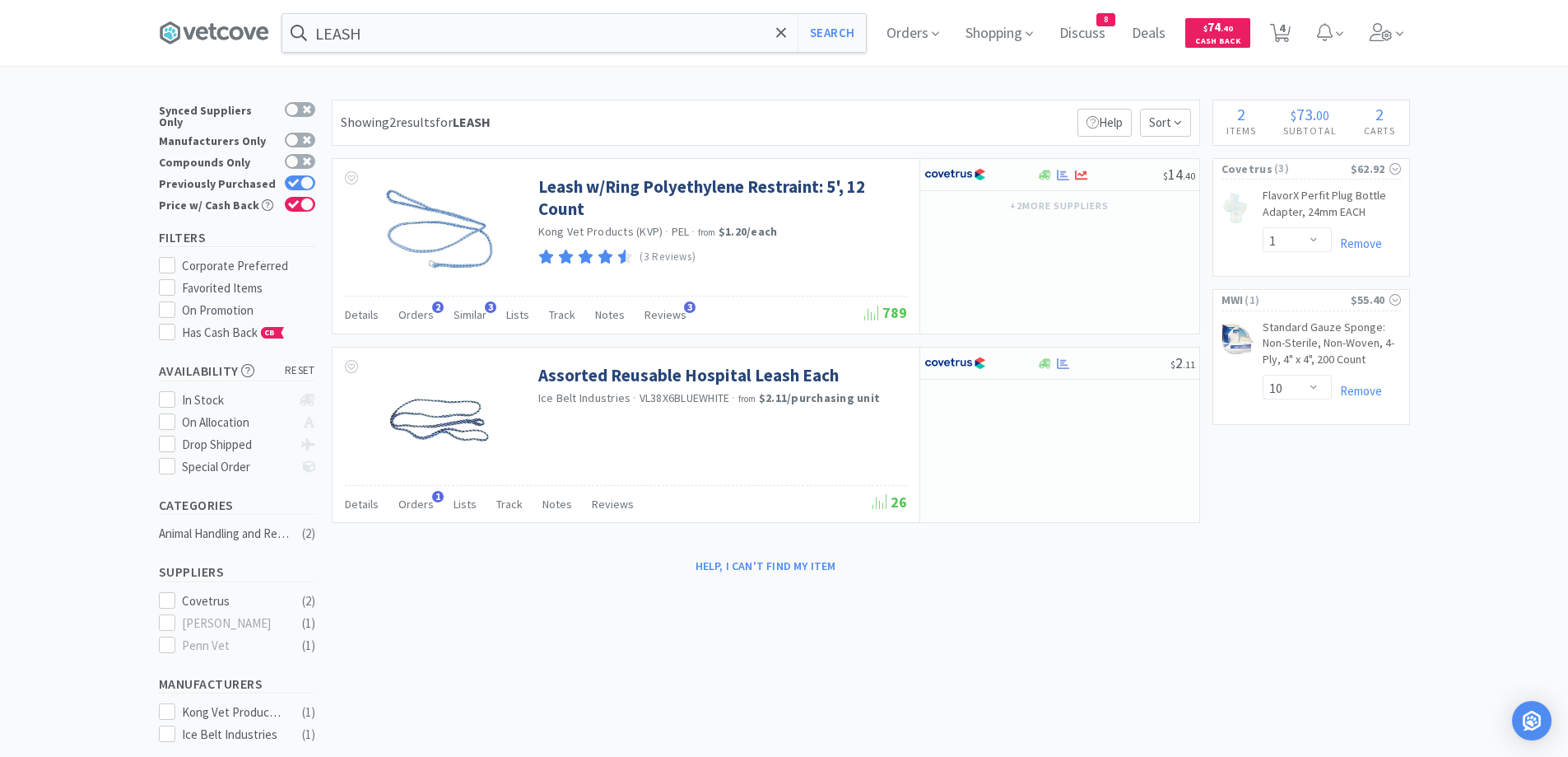
select select "1"
select select "3"
select select "2"
select select "1"
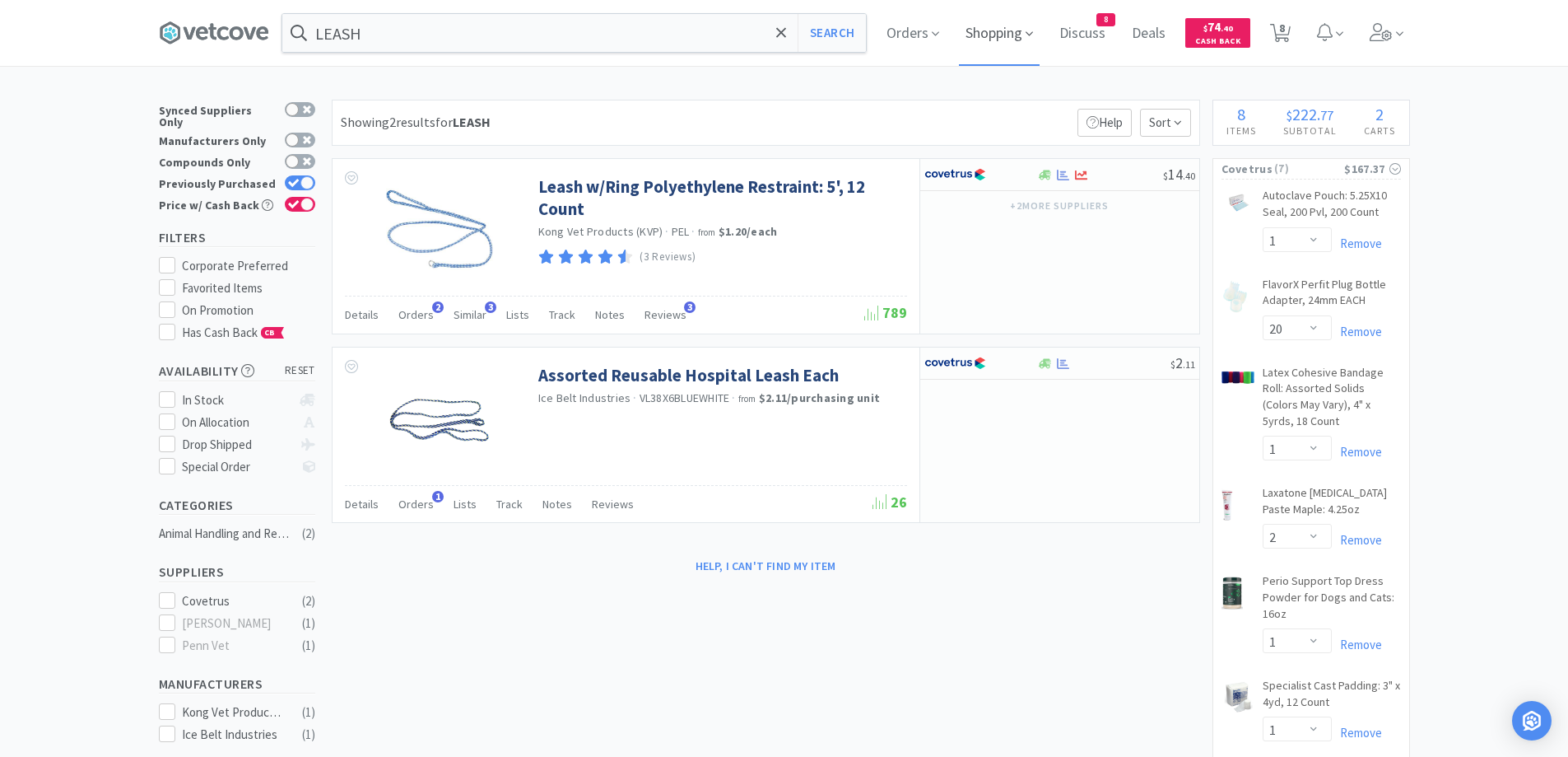
select select "1"
select select "3"
select select "4"
select select "8"
select select "1"
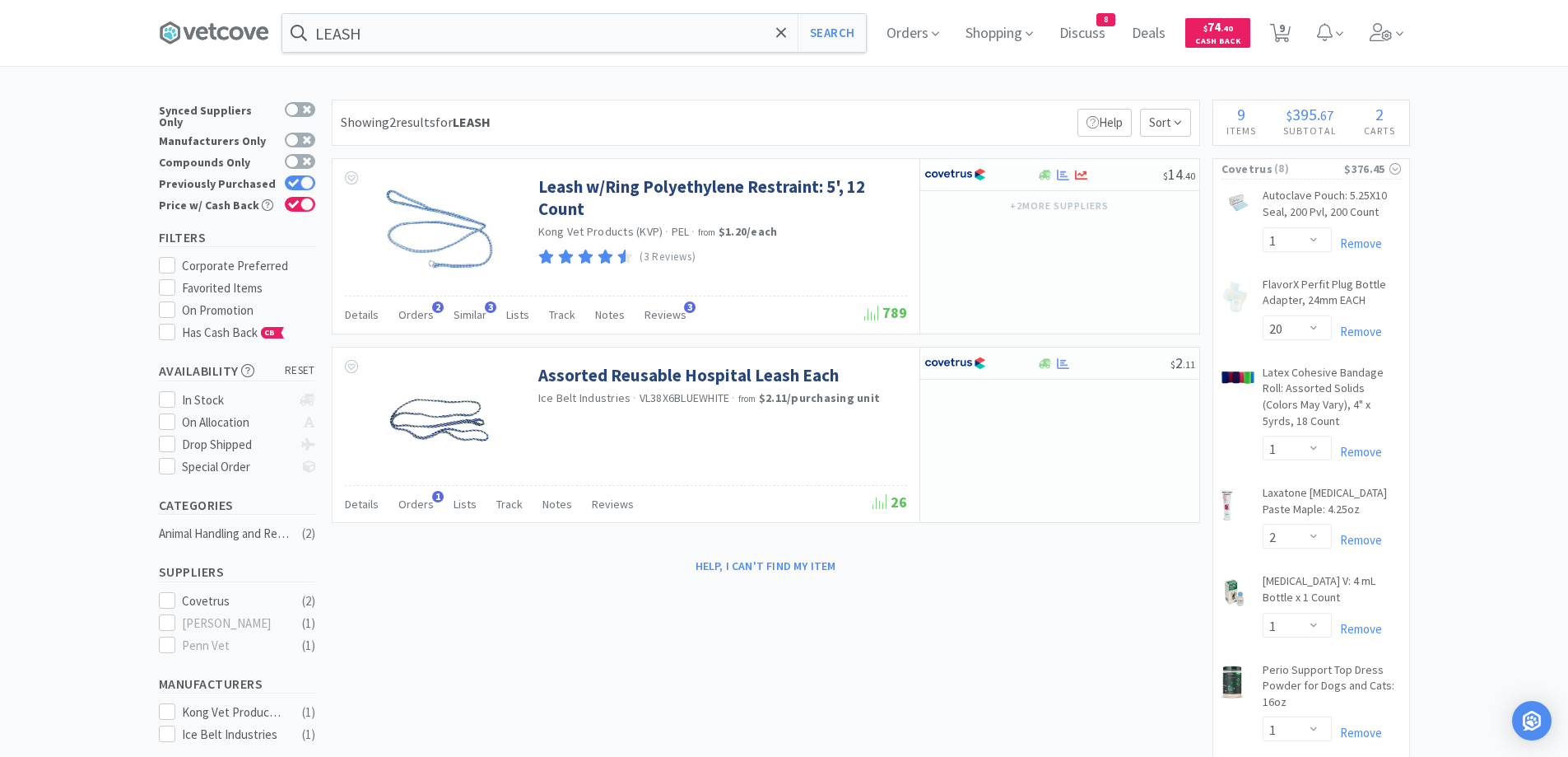
select select "20"
select select "1"
select select "2"
select select "1"
select select "4"
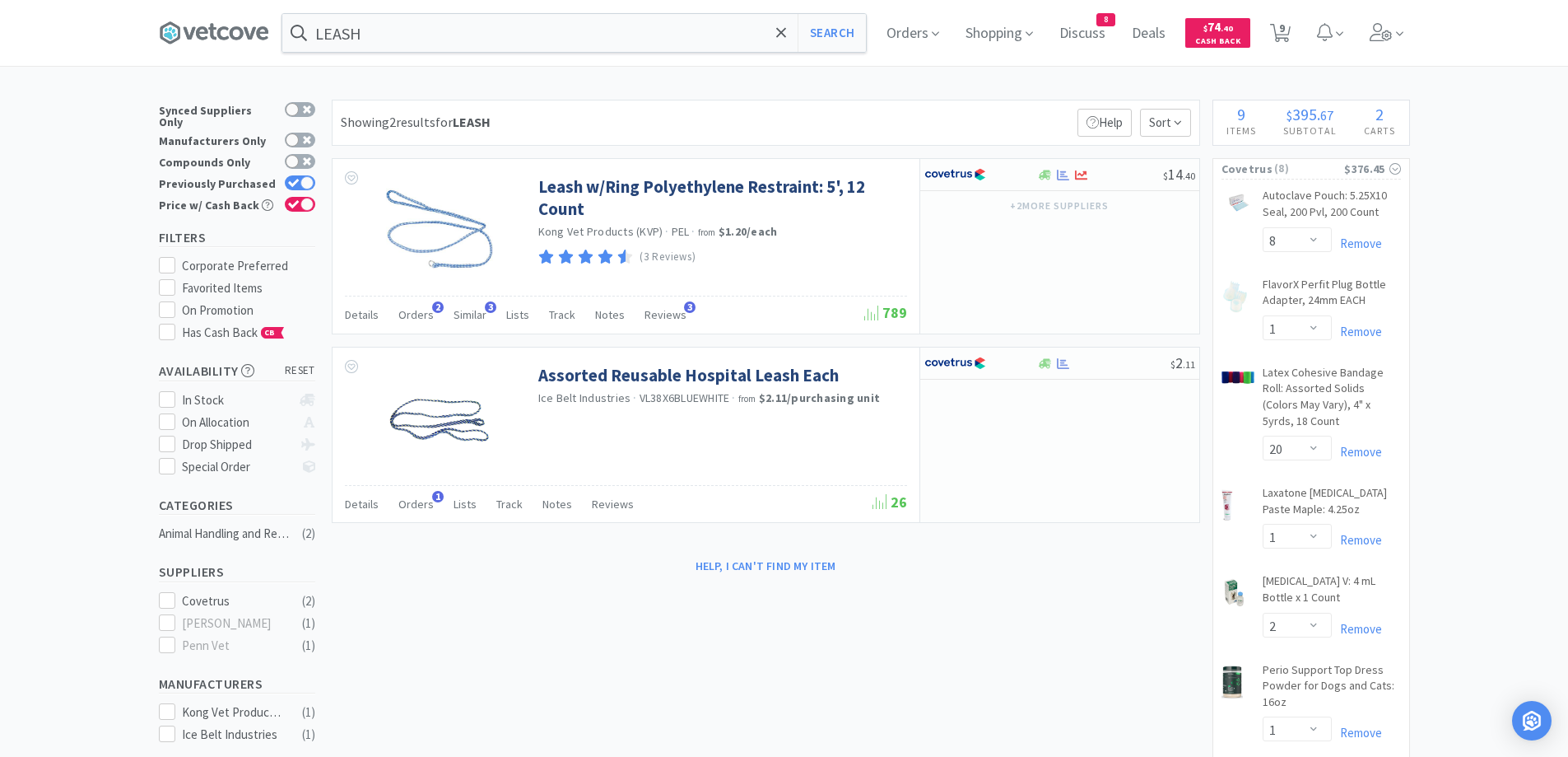
select select "3"
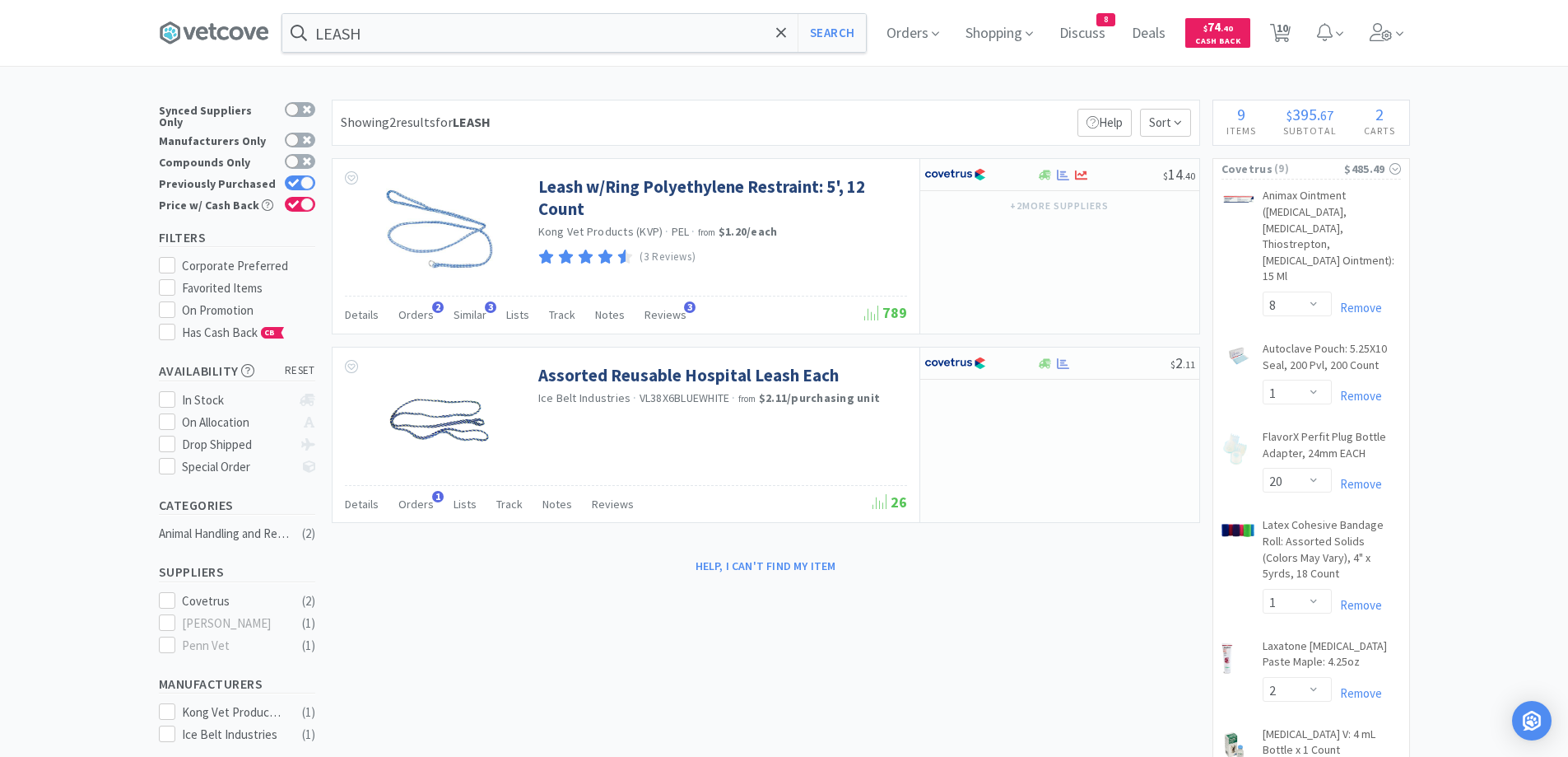
select select "4"
select select "1"
select select "20"
select select "1"
select select "2"
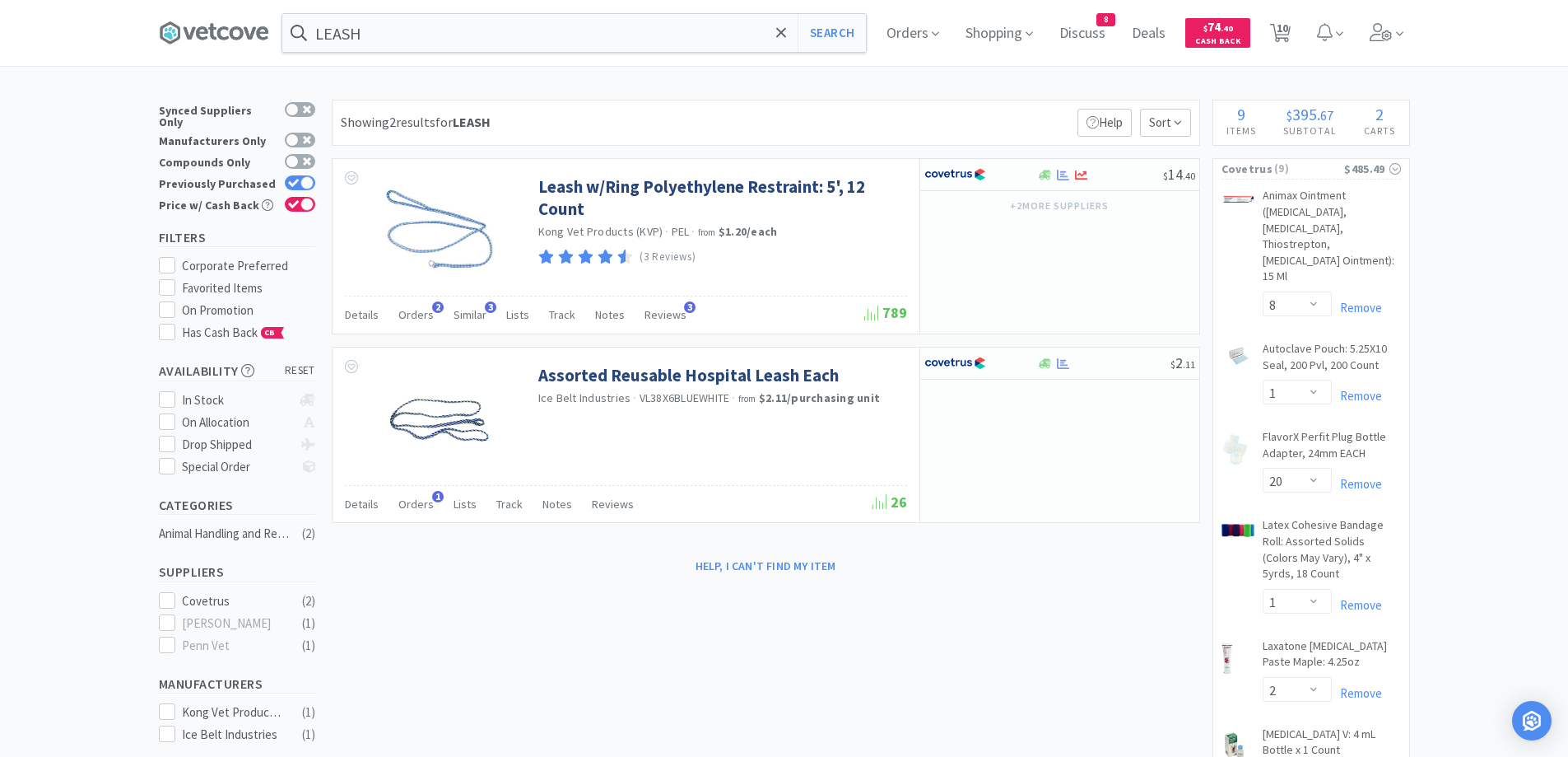
select select "1"
select select "4"
select select "2"
select select "3"
select select "1"
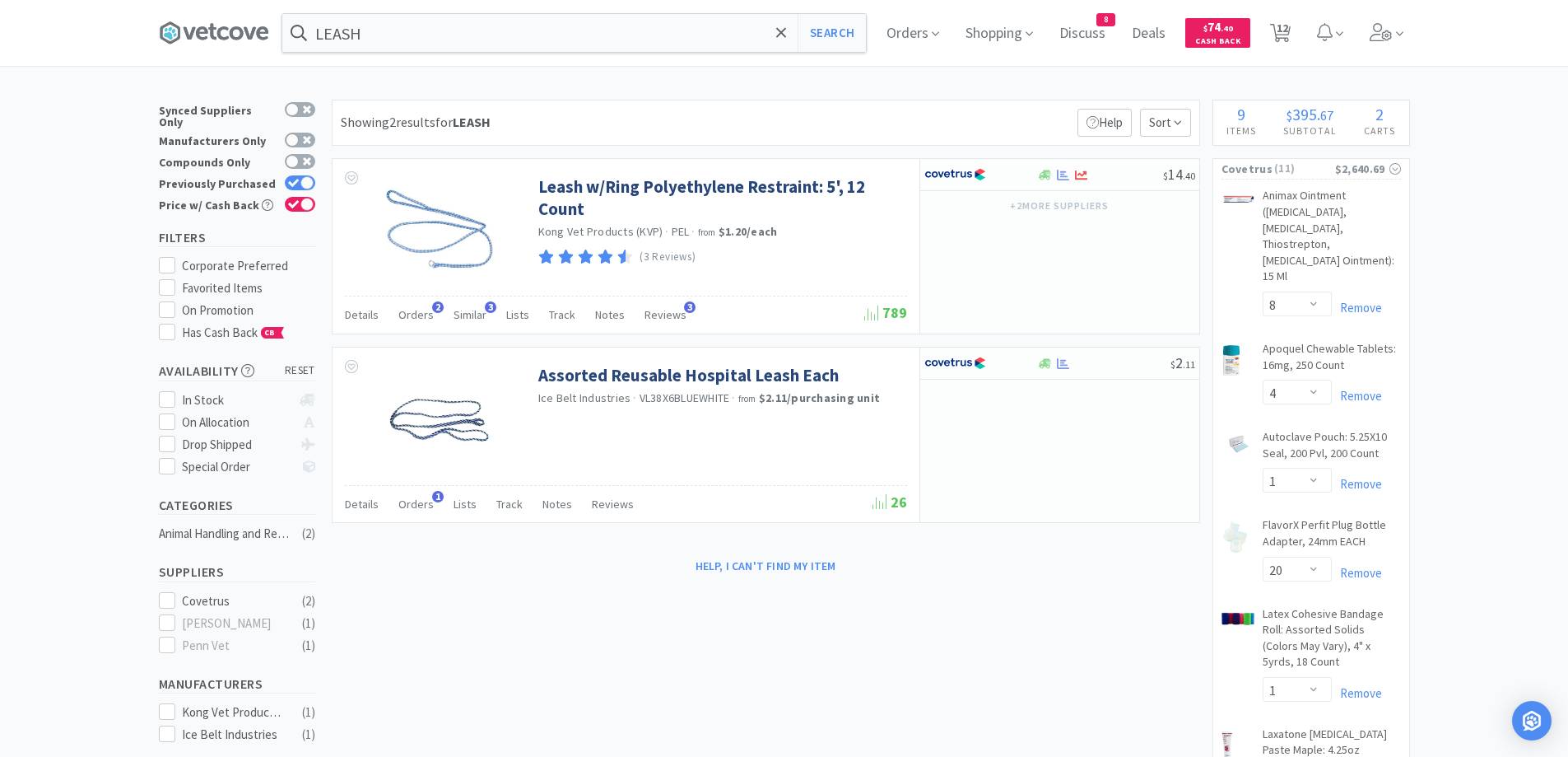
select select "4"
select select "2"
select select "3"
